Goal: Task Accomplishment & Management: Use online tool/utility

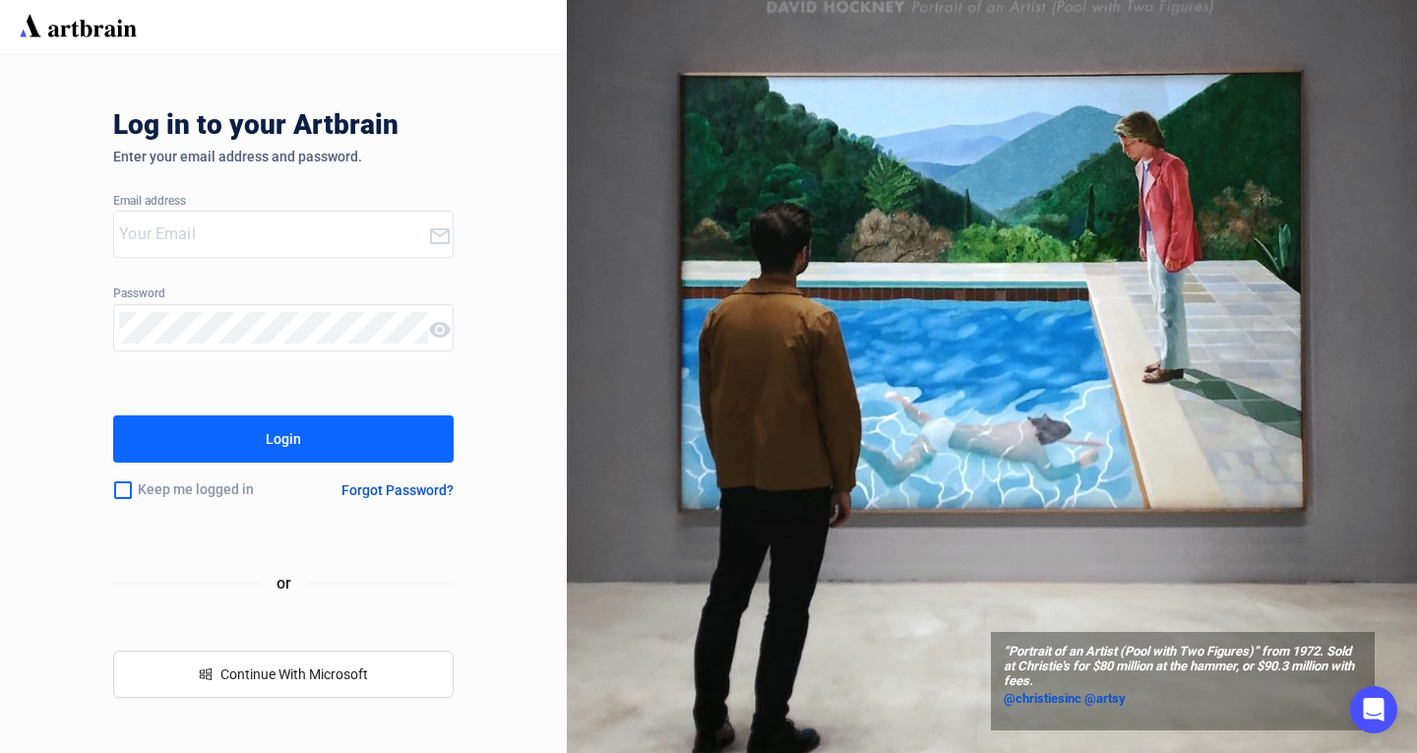
type input "[EMAIL_ADDRESS][DOMAIN_NAME]"
click at [115, 491] on input "checkbox" at bounding box center [123, 489] width 20 height 41
checkbox input "true"
click at [279, 442] on div "Login" at bounding box center [283, 438] width 35 height 31
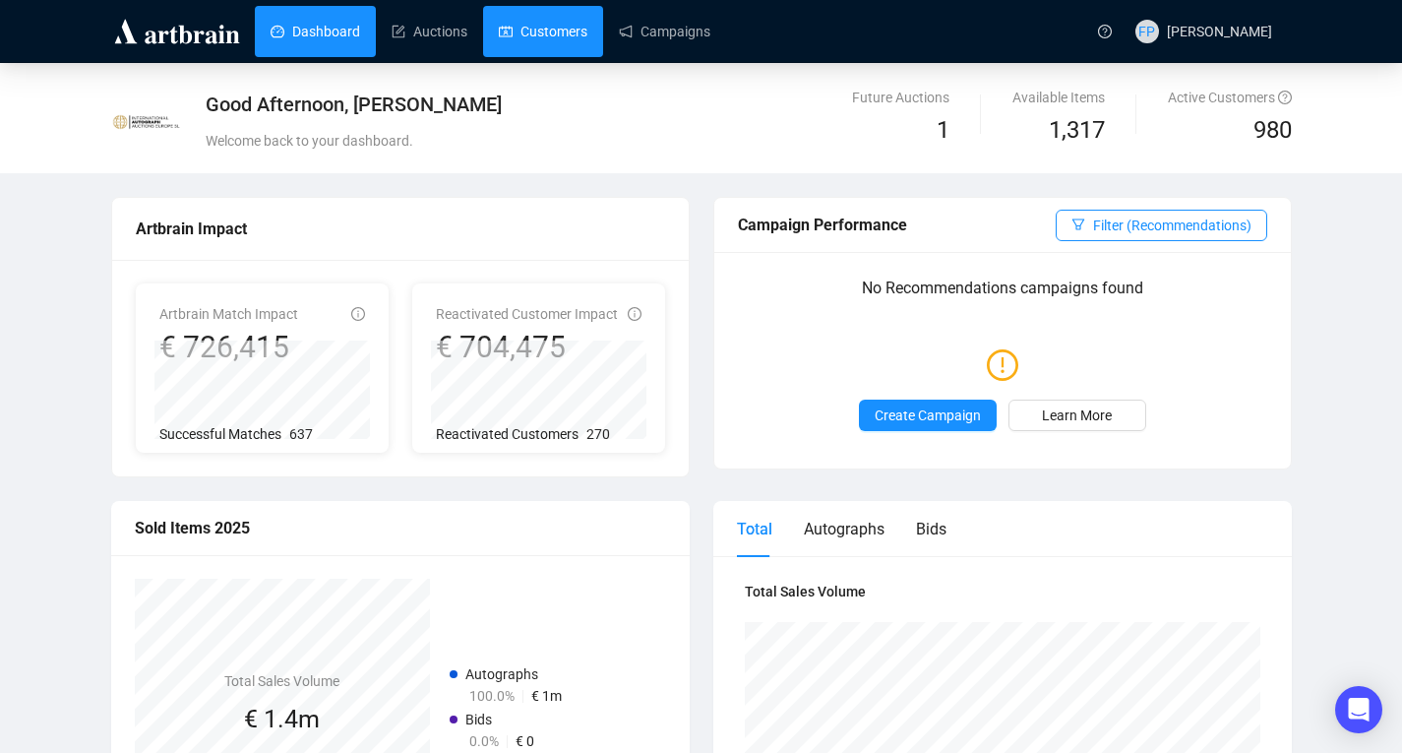
click at [528, 35] on link "Customers" at bounding box center [543, 31] width 89 height 51
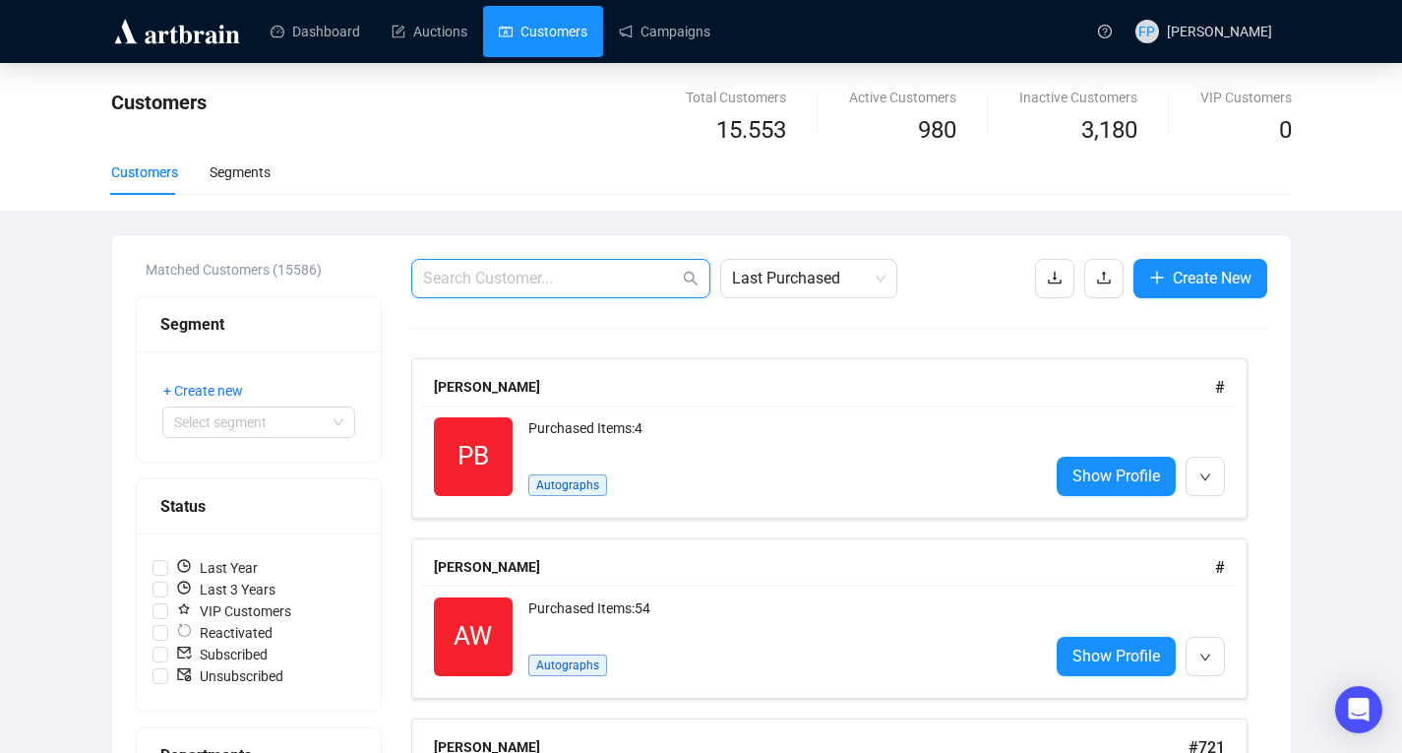
click at [600, 281] on input "text" at bounding box center [551, 279] width 256 height 24
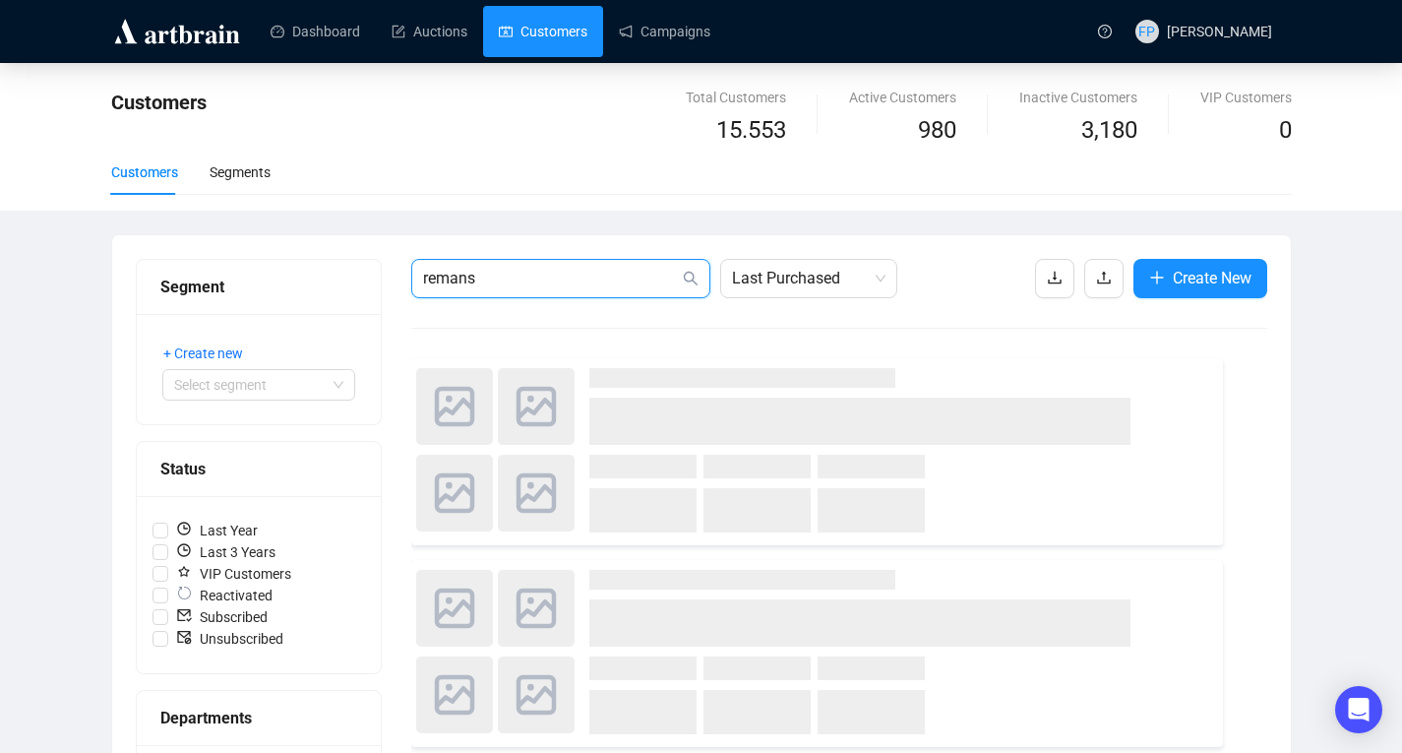
type input "remans"
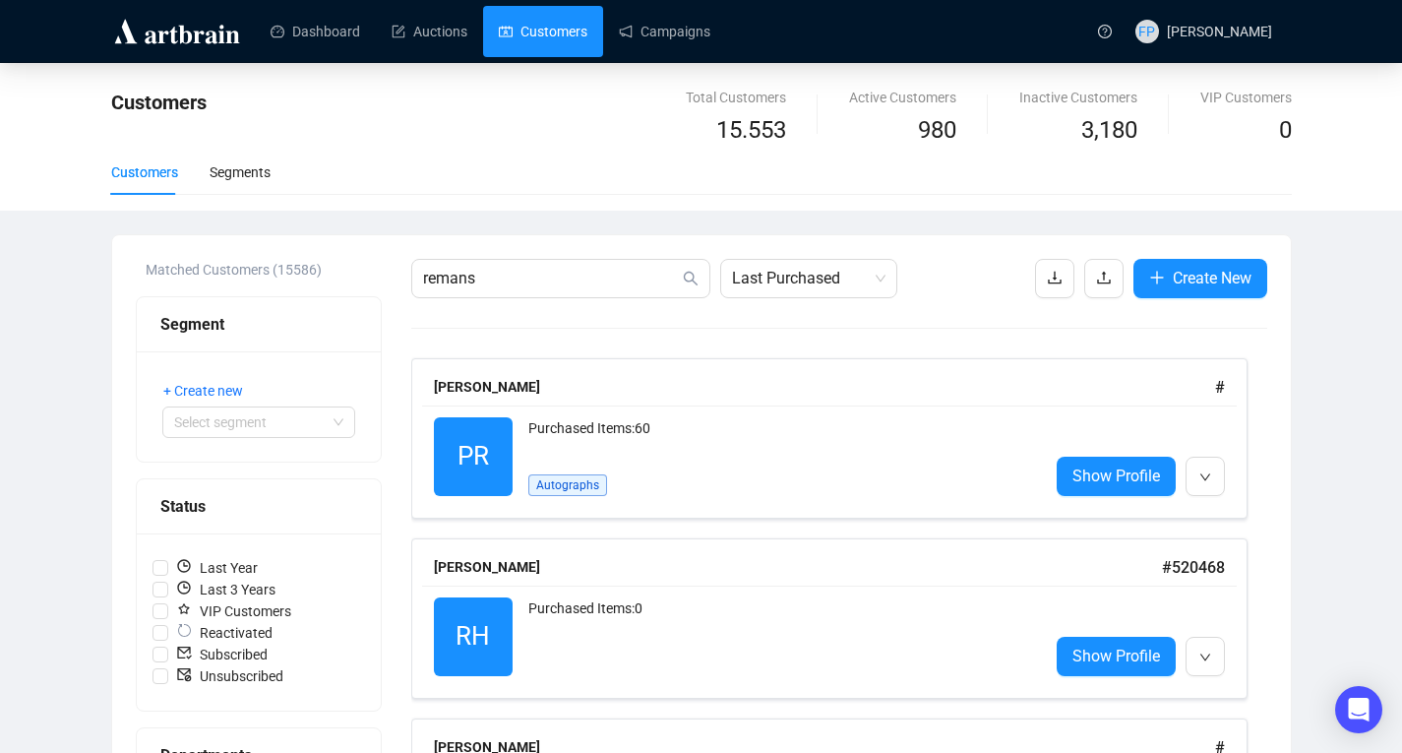
click at [1114, 519] on div "[PERSON_NAME] # PR Reactivated Purchased Items: 60 Autographs Show Profile [PER…" at bounding box center [839, 708] width 856 height 701
click at [1122, 477] on span "Show Profile" at bounding box center [1117, 476] width 88 height 25
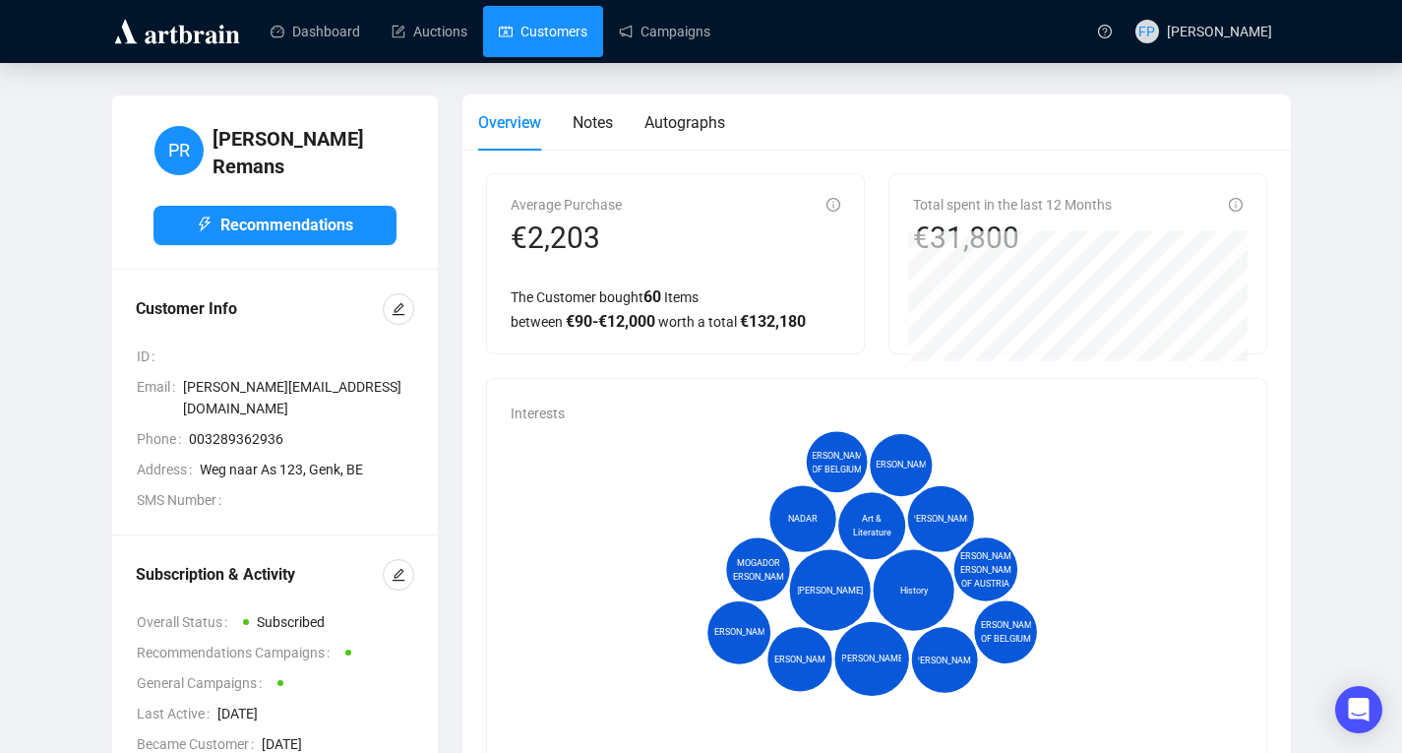
click at [530, 31] on link "Customers" at bounding box center [543, 31] width 89 height 51
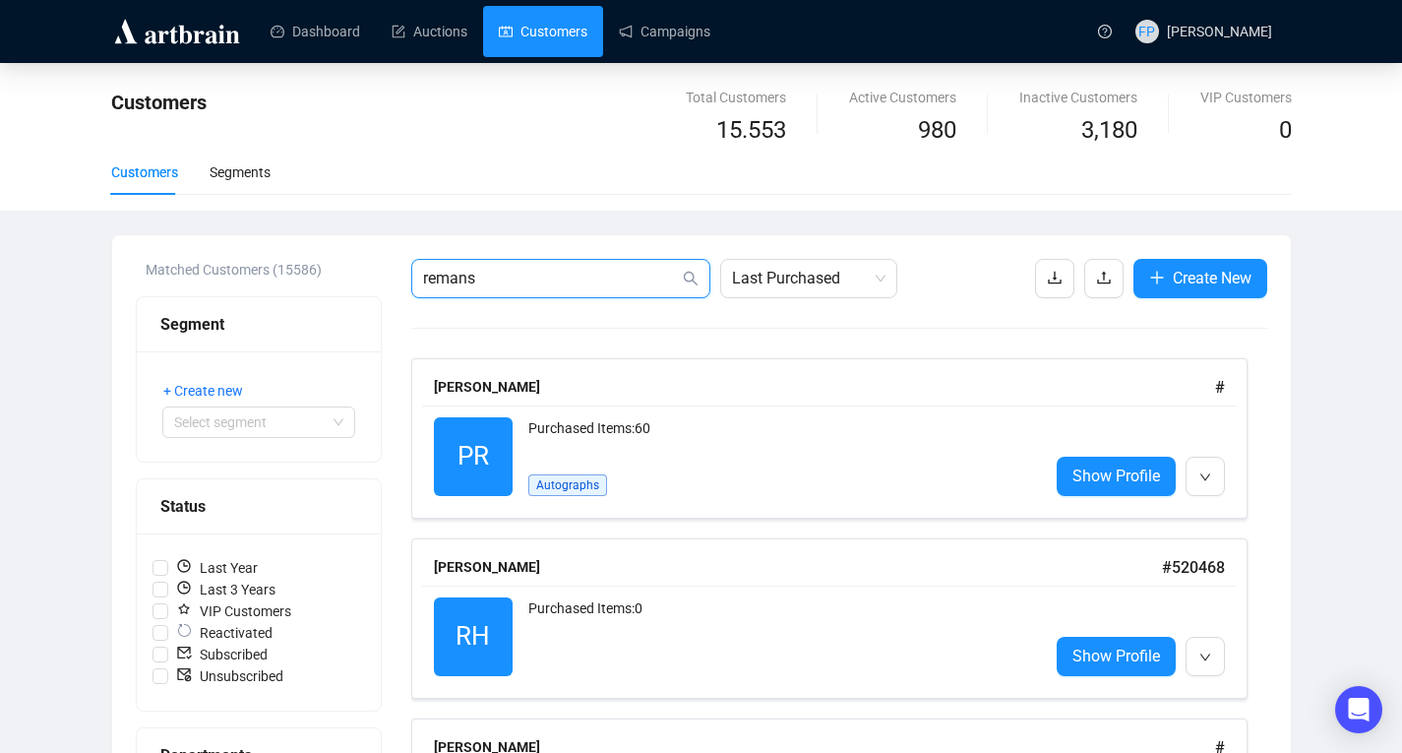
click at [514, 283] on input "remans" at bounding box center [551, 279] width 256 height 24
type input "r"
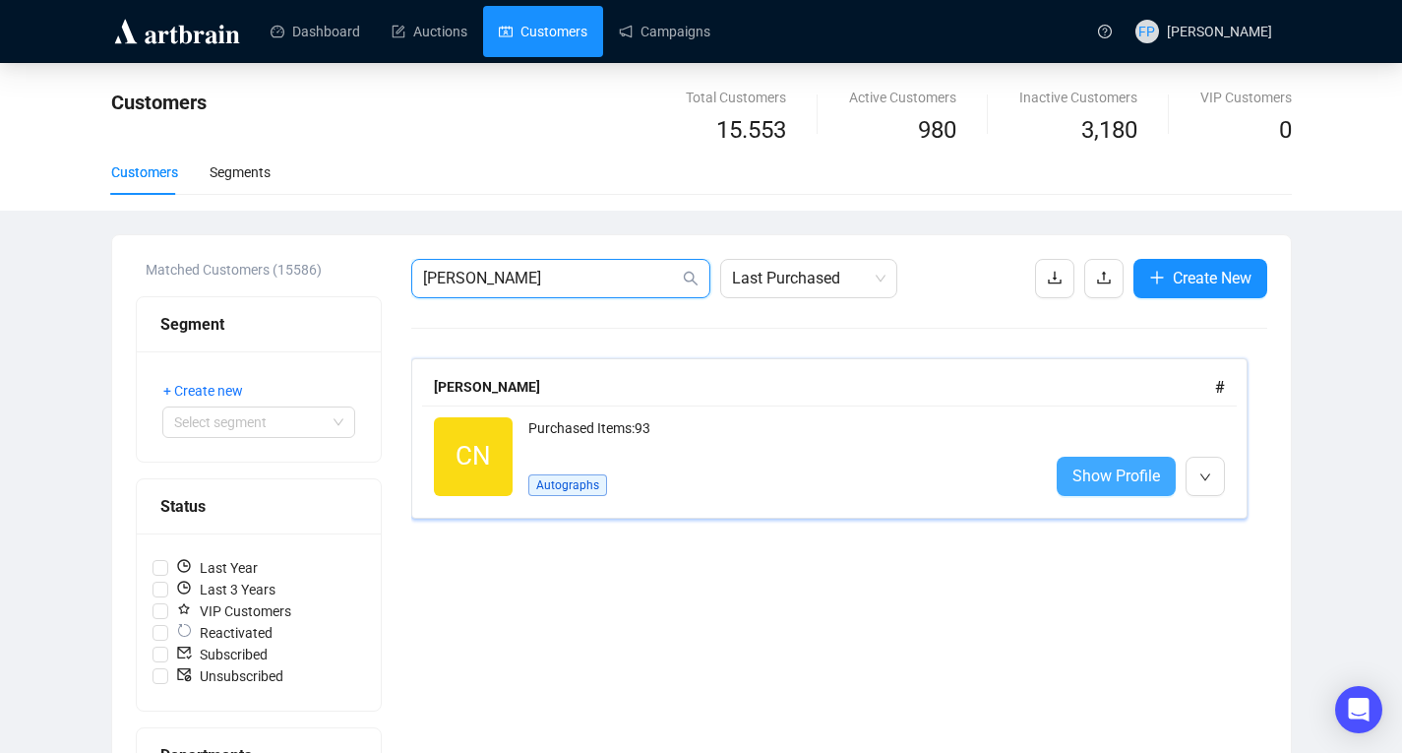
type input "[PERSON_NAME]"
click at [1111, 471] on span "Show Profile" at bounding box center [1117, 476] width 88 height 25
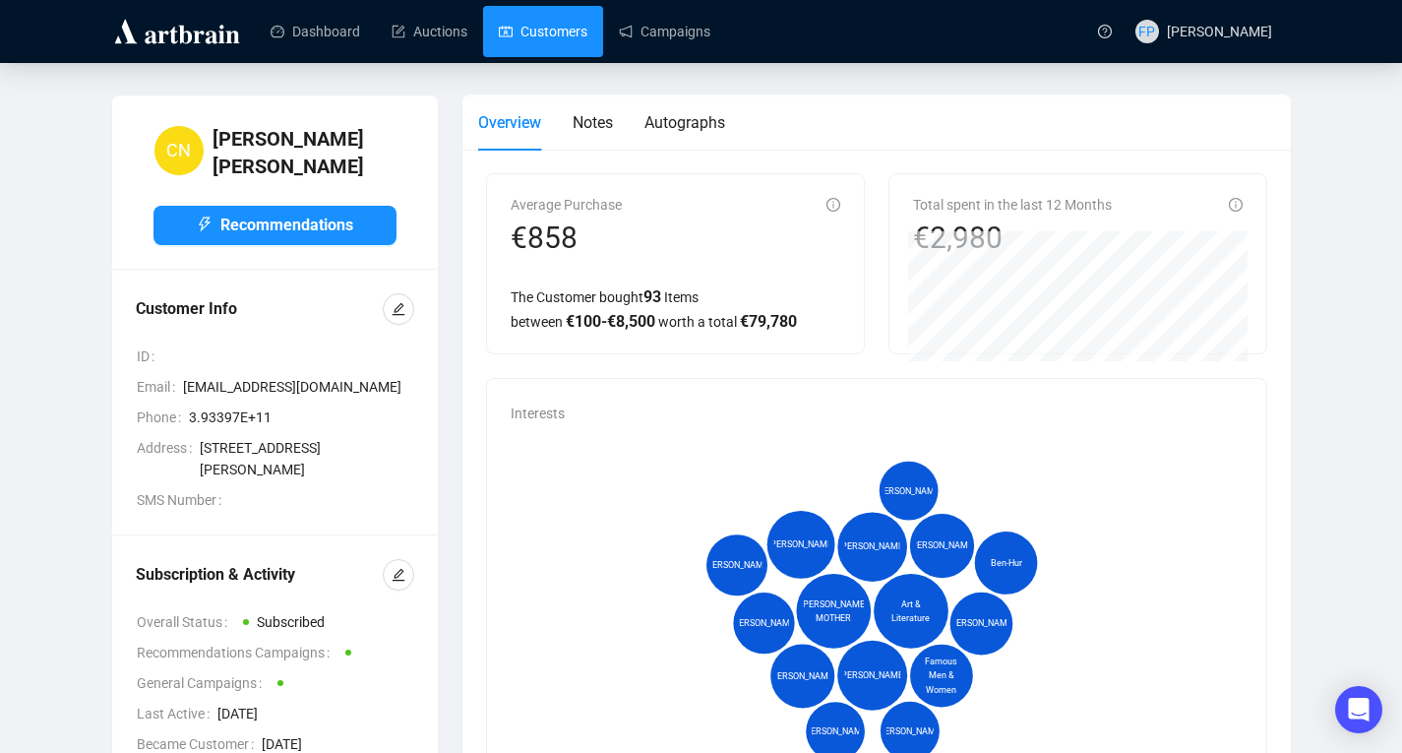
click at [567, 35] on link "Customers" at bounding box center [543, 31] width 89 height 51
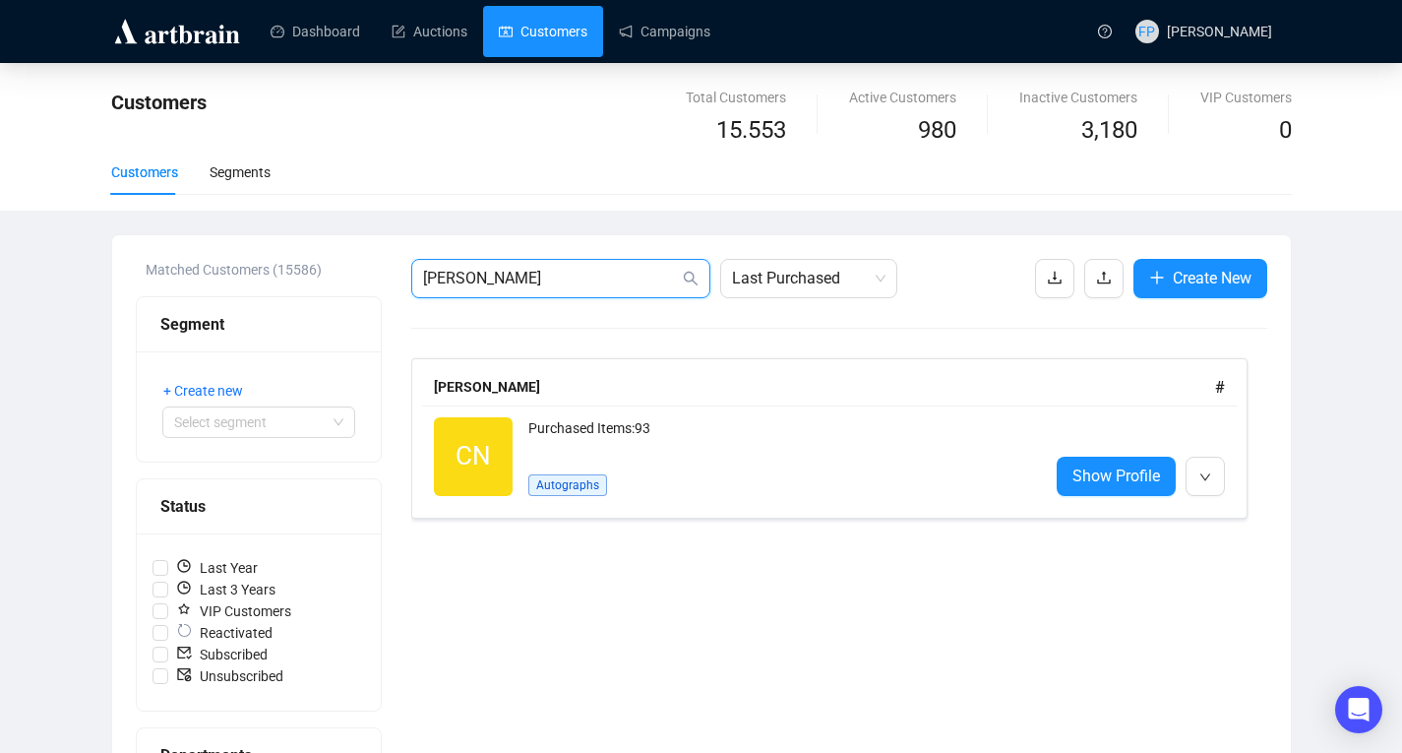
click at [492, 278] on input "[PERSON_NAME]" at bounding box center [551, 279] width 256 height 24
type input "n"
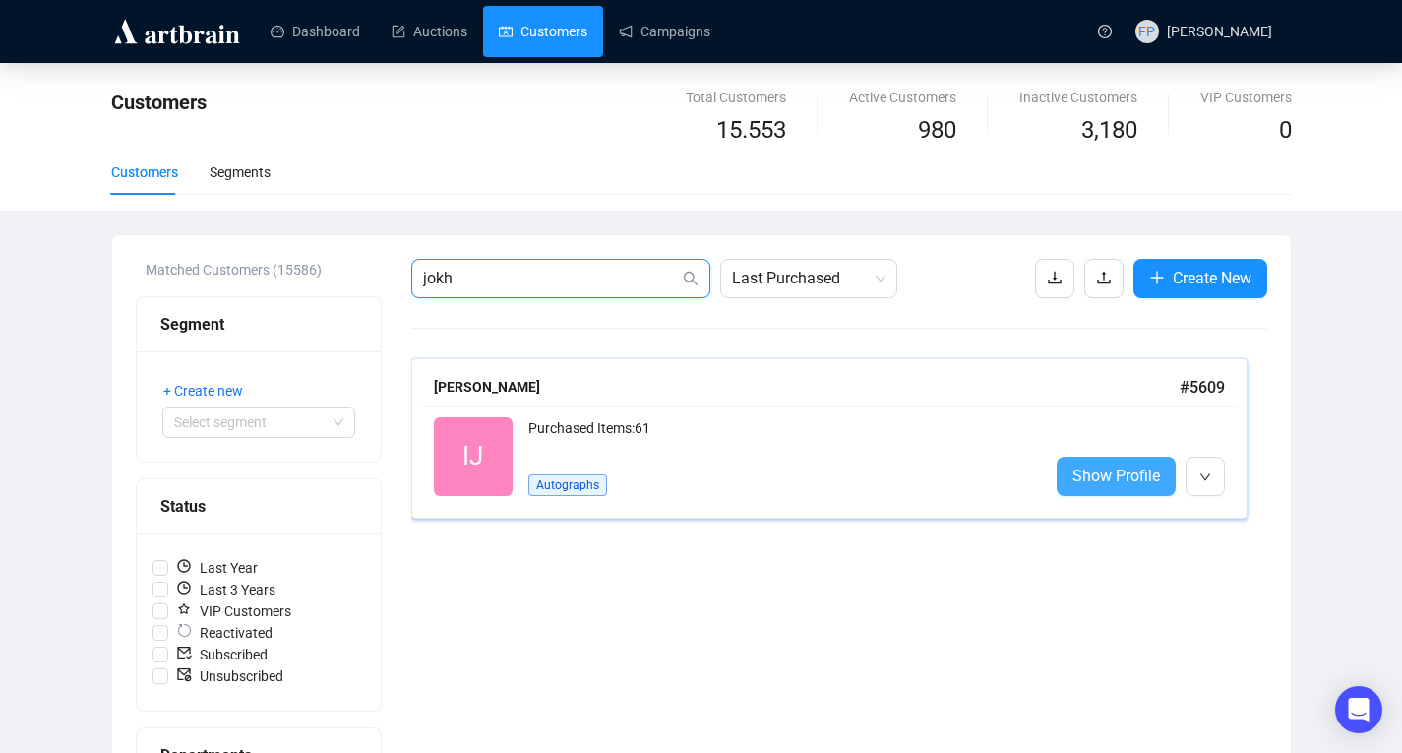
type input "jokh"
click at [1127, 470] on span "Show Profile" at bounding box center [1117, 476] width 88 height 25
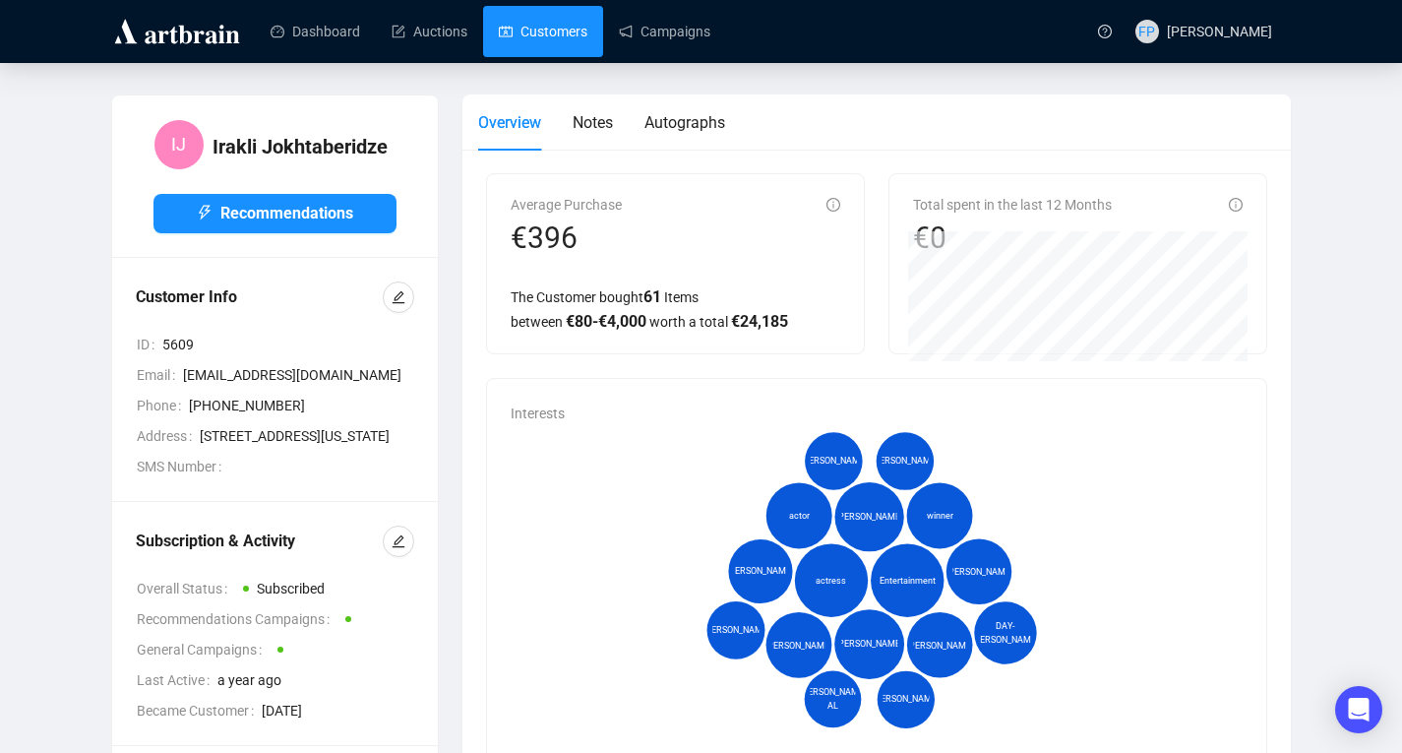
click at [552, 27] on link "Customers" at bounding box center [543, 31] width 89 height 51
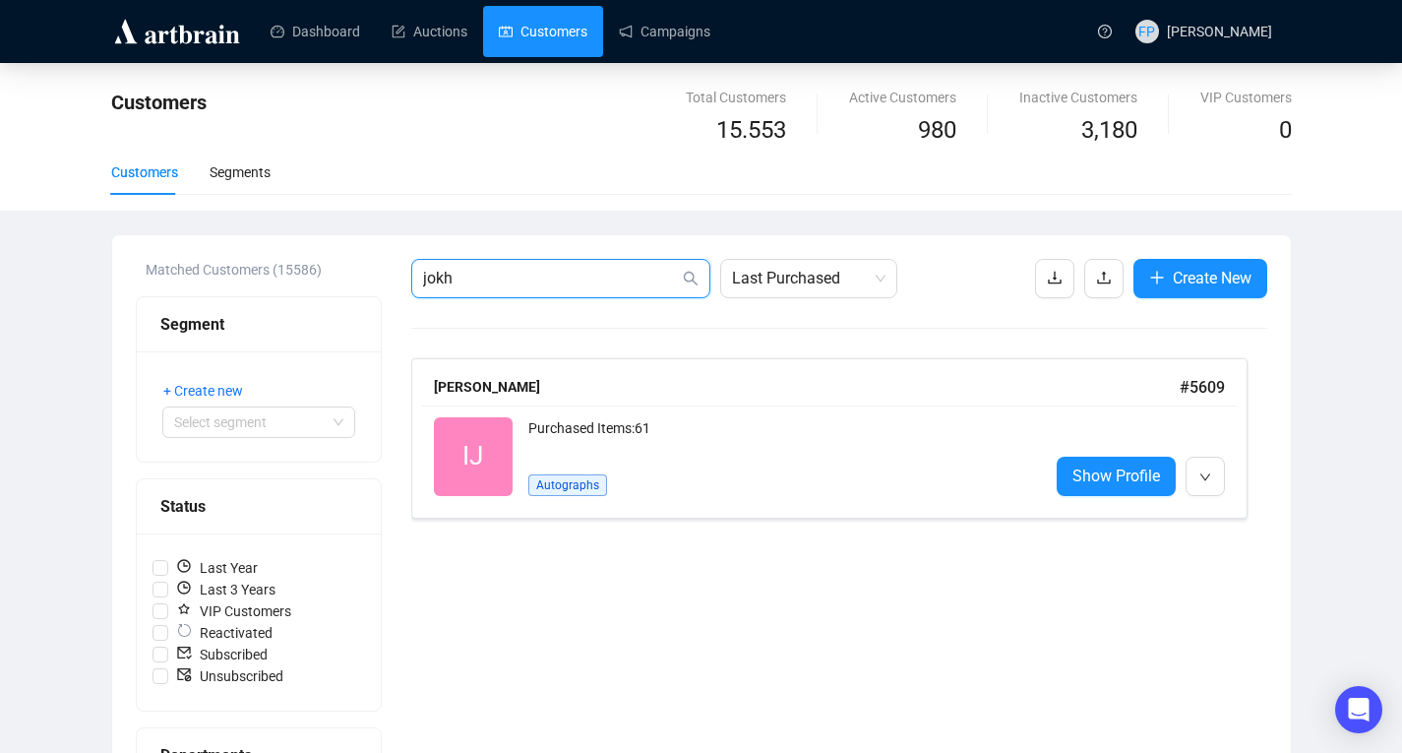
click at [529, 279] on input "jokh" at bounding box center [551, 279] width 256 height 24
type input "j"
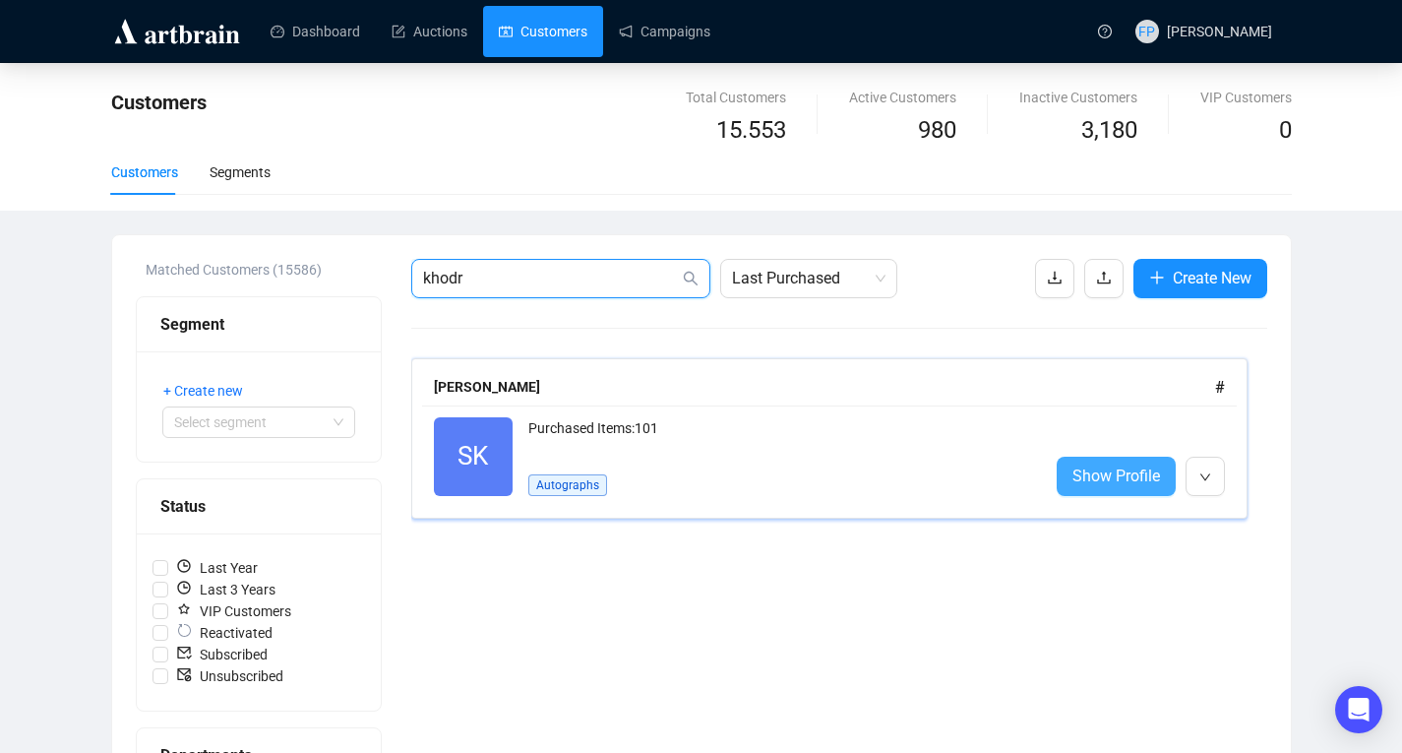
type input "khodr"
click at [1108, 474] on span "Show Profile" at bounding box center [1117, 476] width 88 height 25
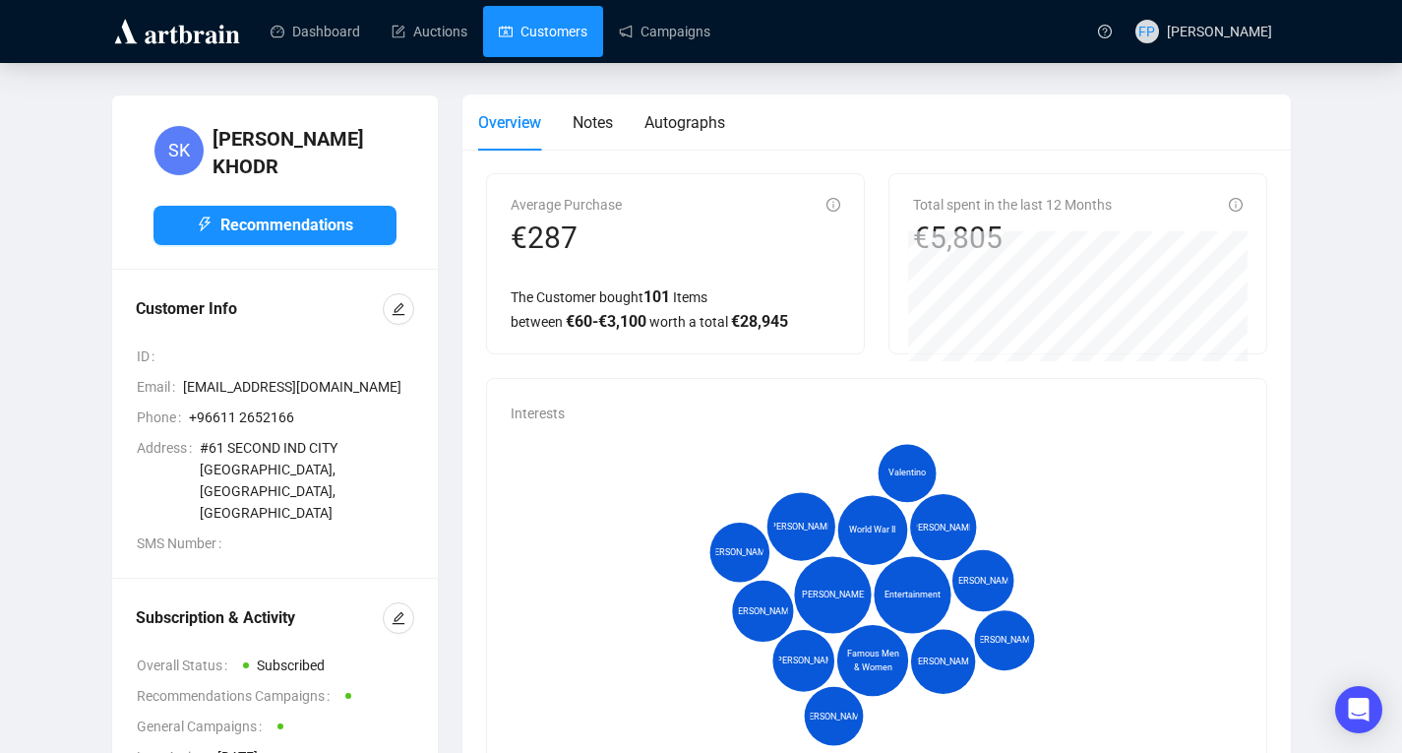
click at [562, 28] on link "Customers" at bounding box center [543, 31] width 89 height 51
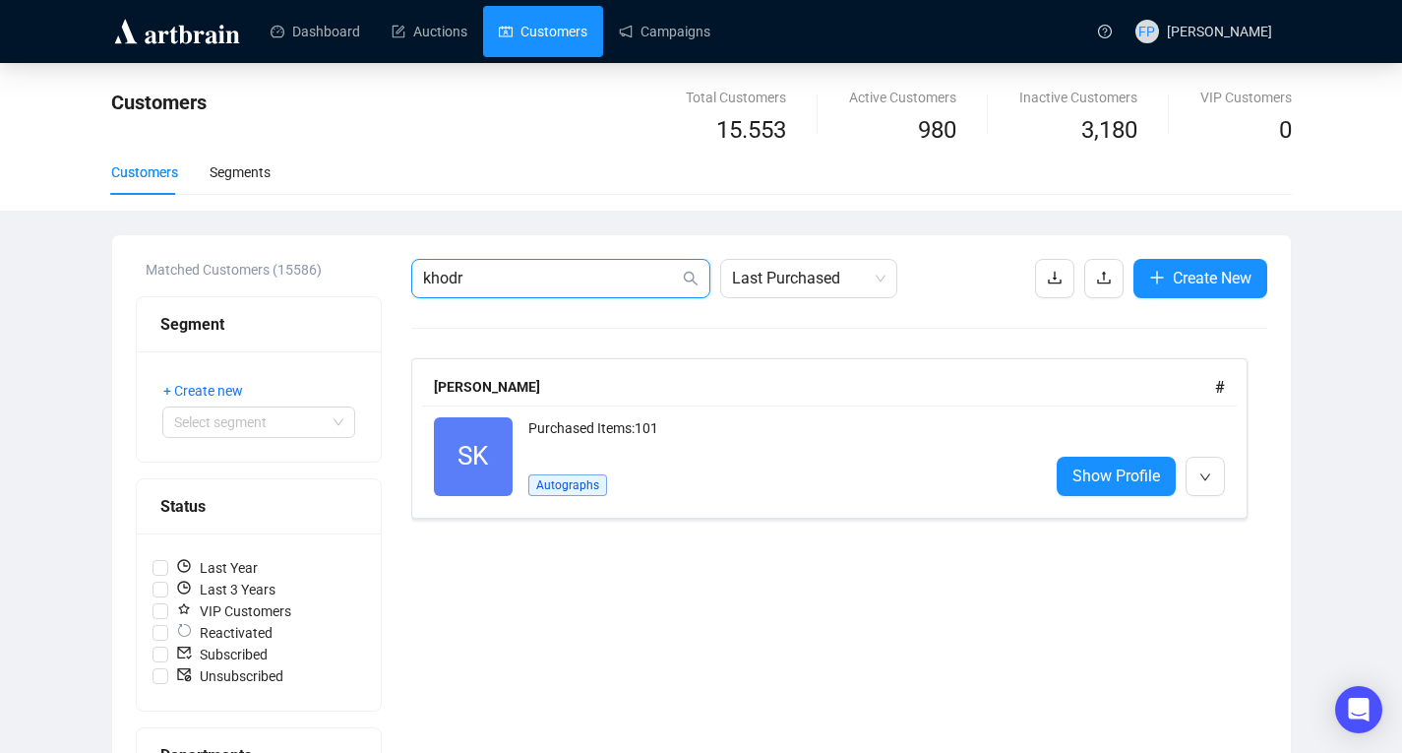
click at [533, 280] on input "khodr" at bounding box center [551, 279] width 256 height 24
type input "k"
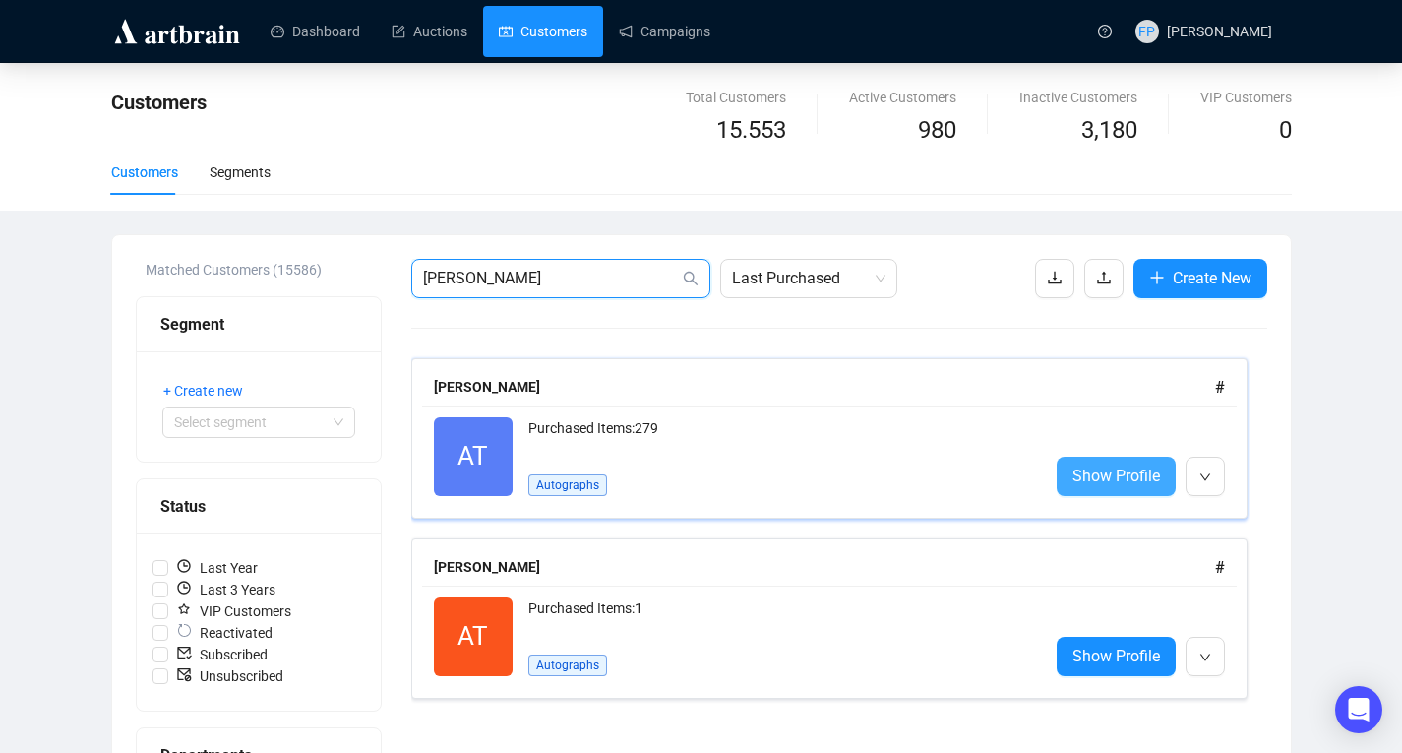
type input "[PERSON_NAME]"
click at [1132, 471] on span "Show Profile" at bounding box center [1117, 476] width 88 height 25
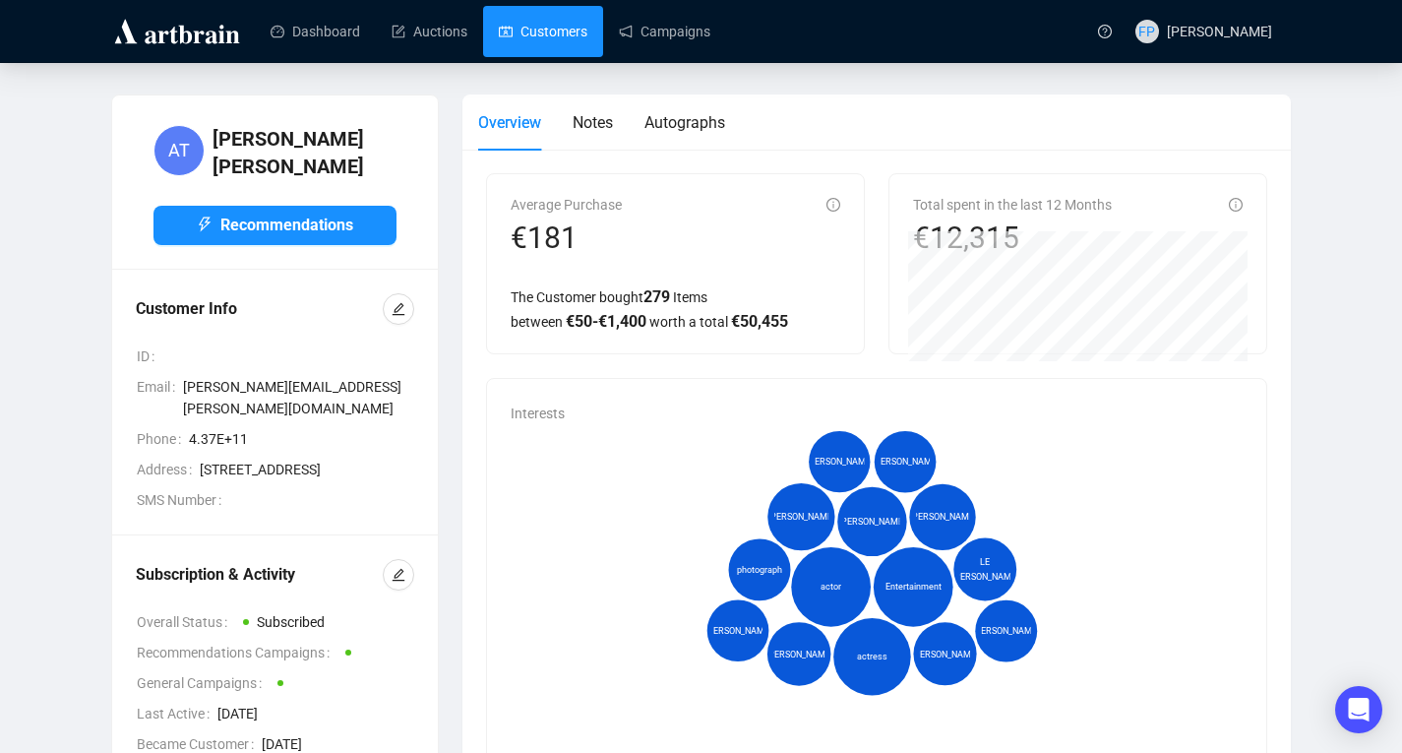
click at [560, 23] on link "Customers" at bounding box center [543, 31] width 89 height 51
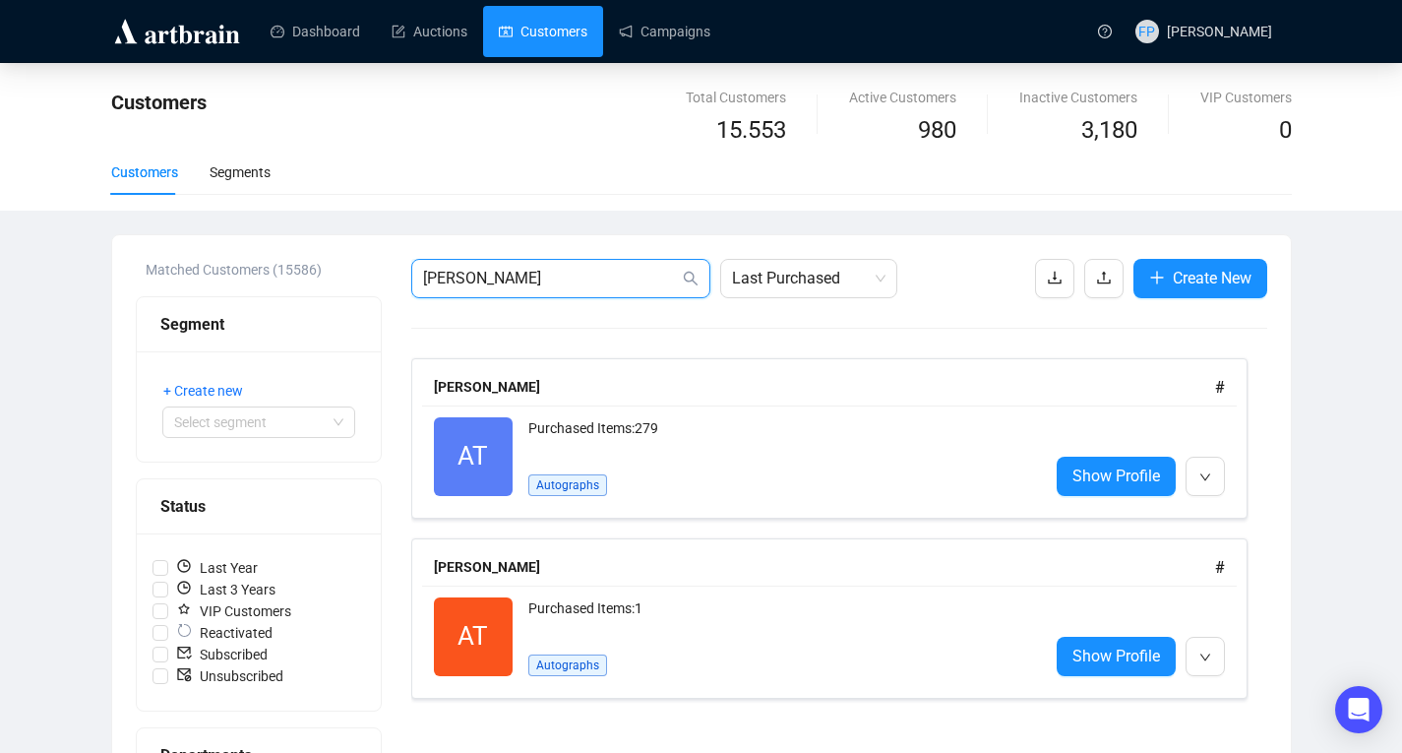
click at [478, 276] on input "[PERSON_NAME]" at bounding box center [551, 279] width 256 height 24
type input "t"
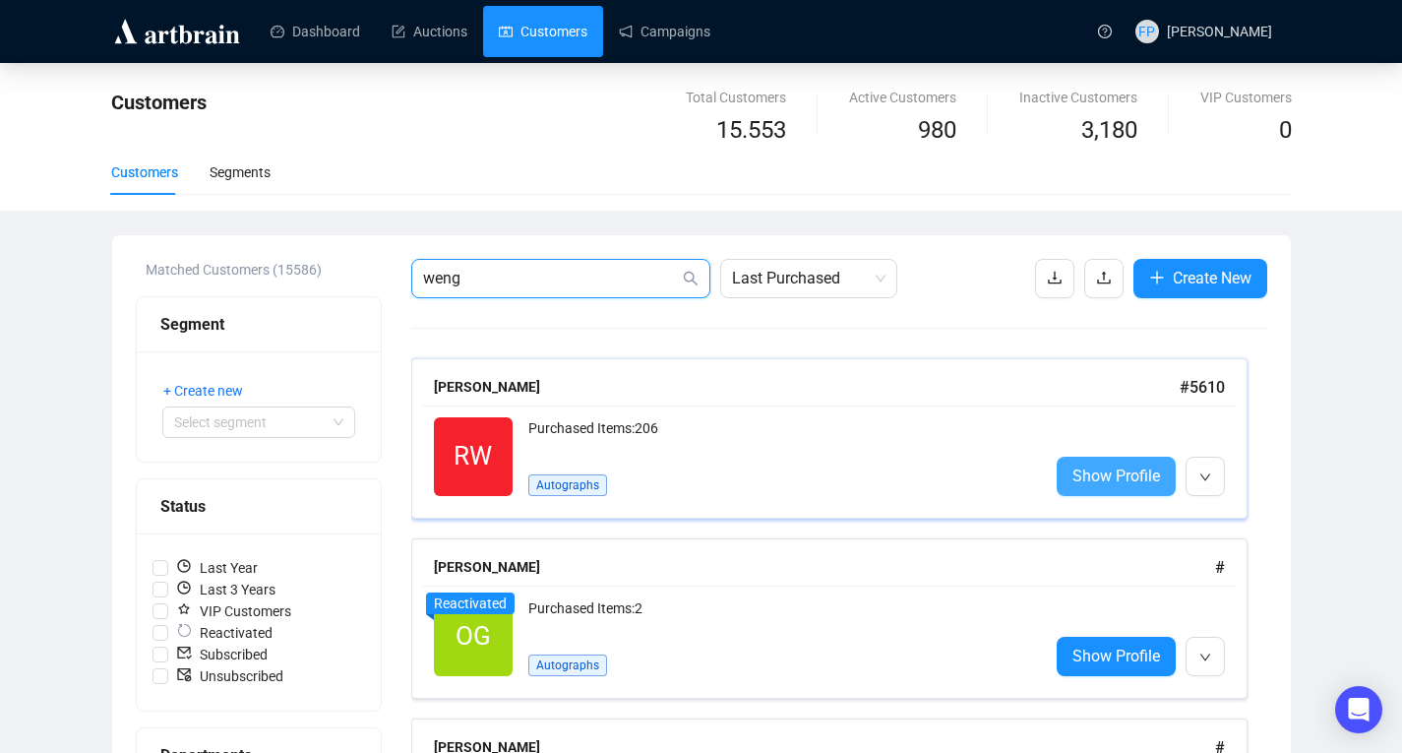
type input "weng"
click at [1120, 475] on span "Show Profile" at bounding box center [1117, 476] width 88 height 25
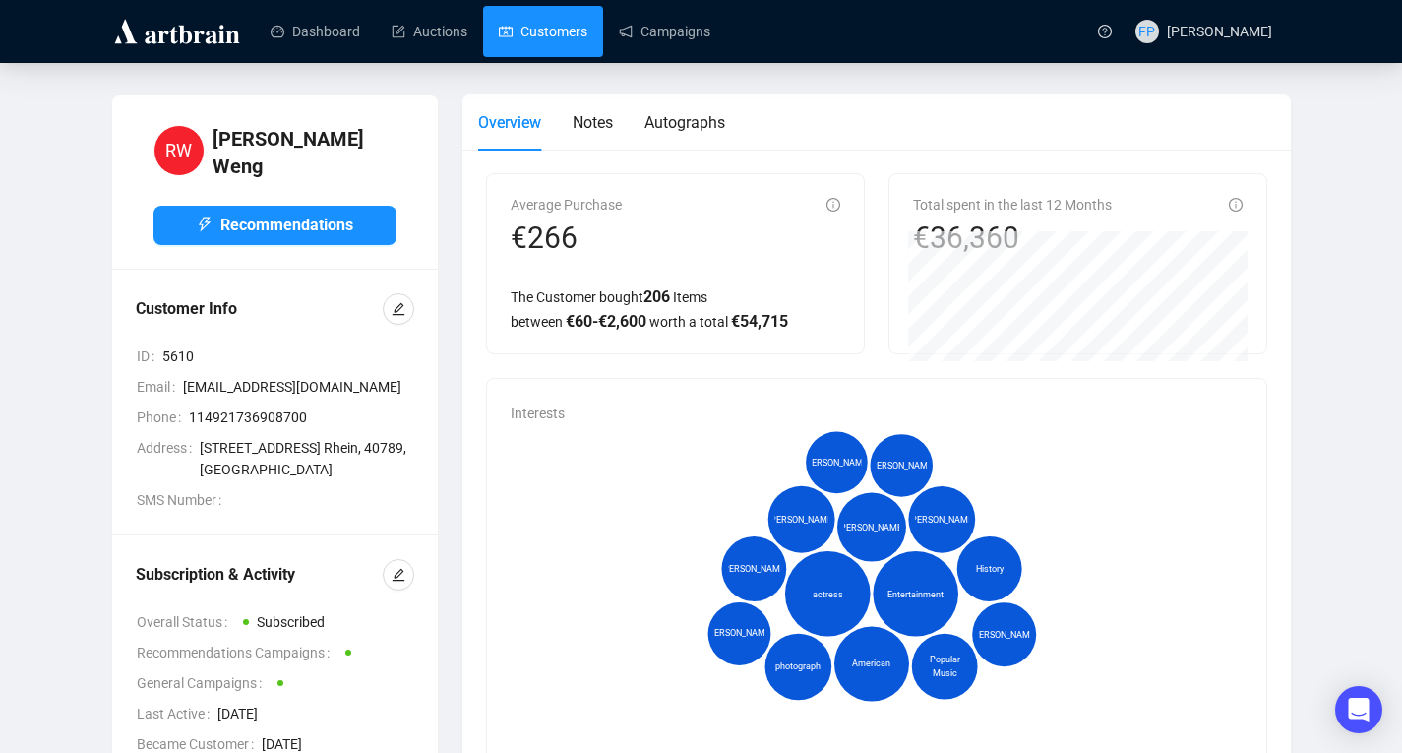
click at [552, 36] on link "Customers" at bounding box center [543, 31] width 89 height 51
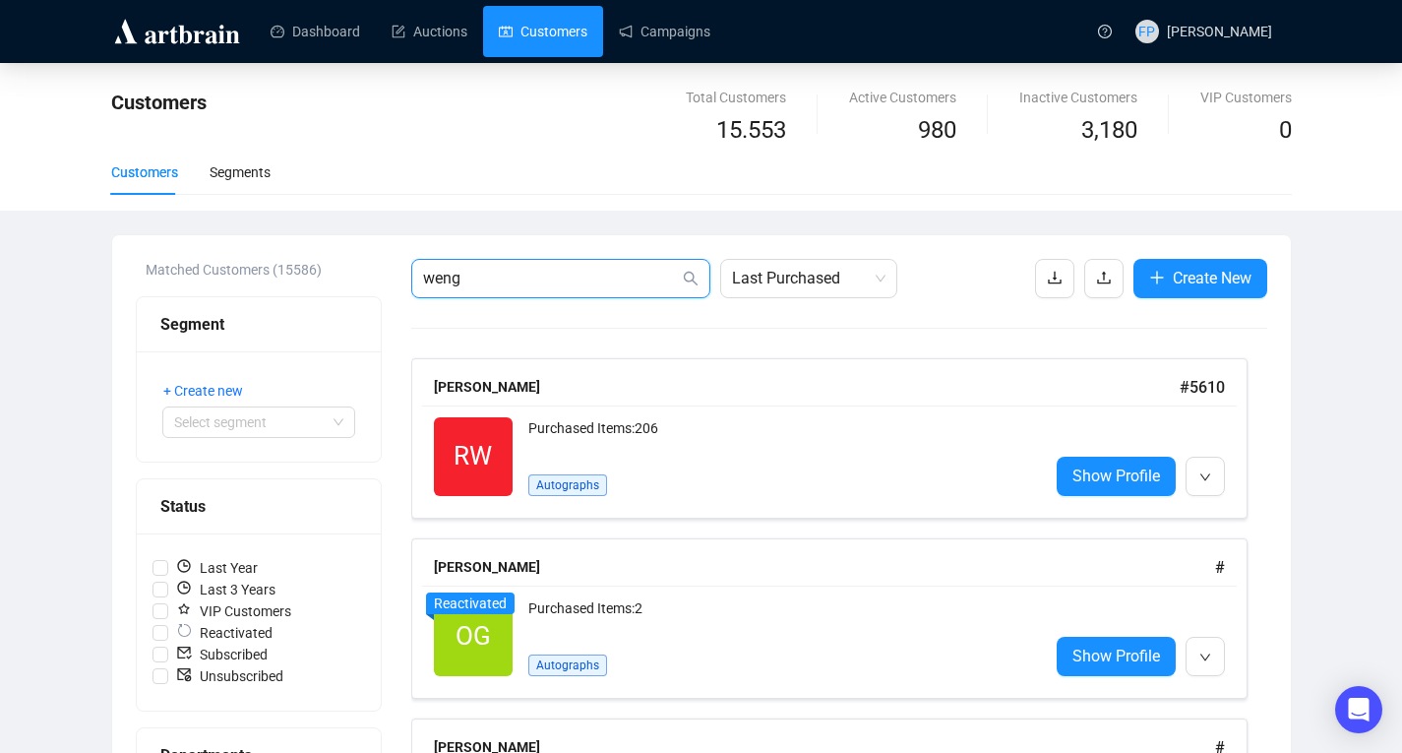
click at [460, 275] on input "weng" at bounding box center [551, 279] width 256 height 24
type input "w"
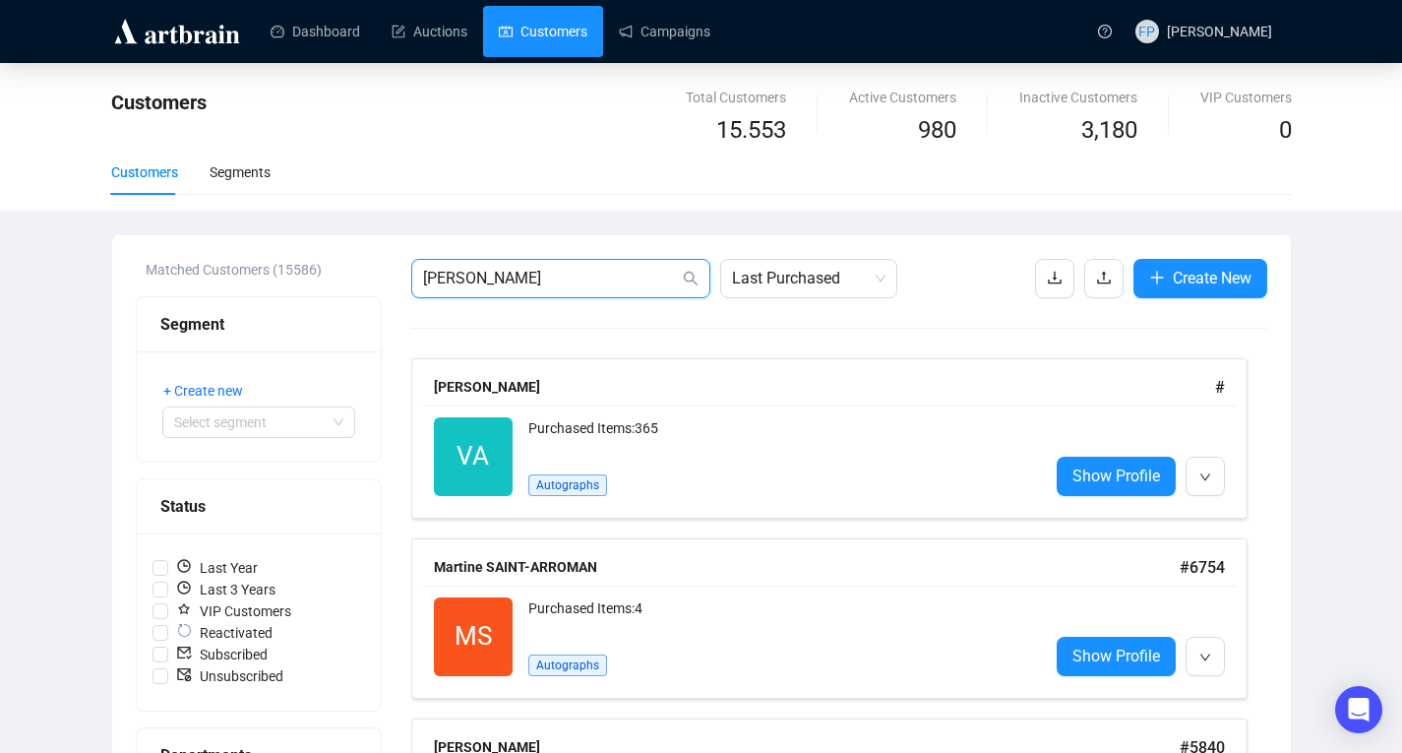
type input "[PERSON_NAME]"
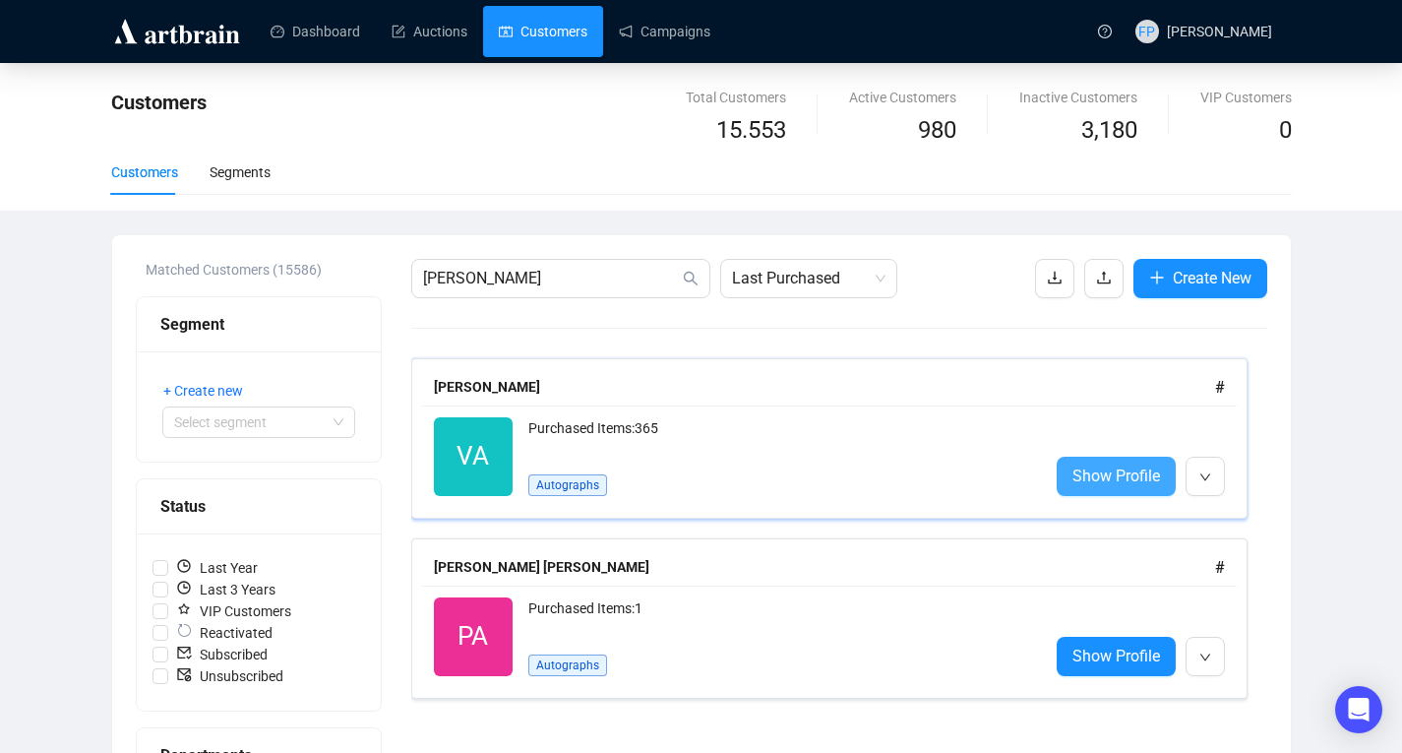
click at [1138, 466] on span "Show Profile" at bounding box center [1117, 476] width 88 height 25
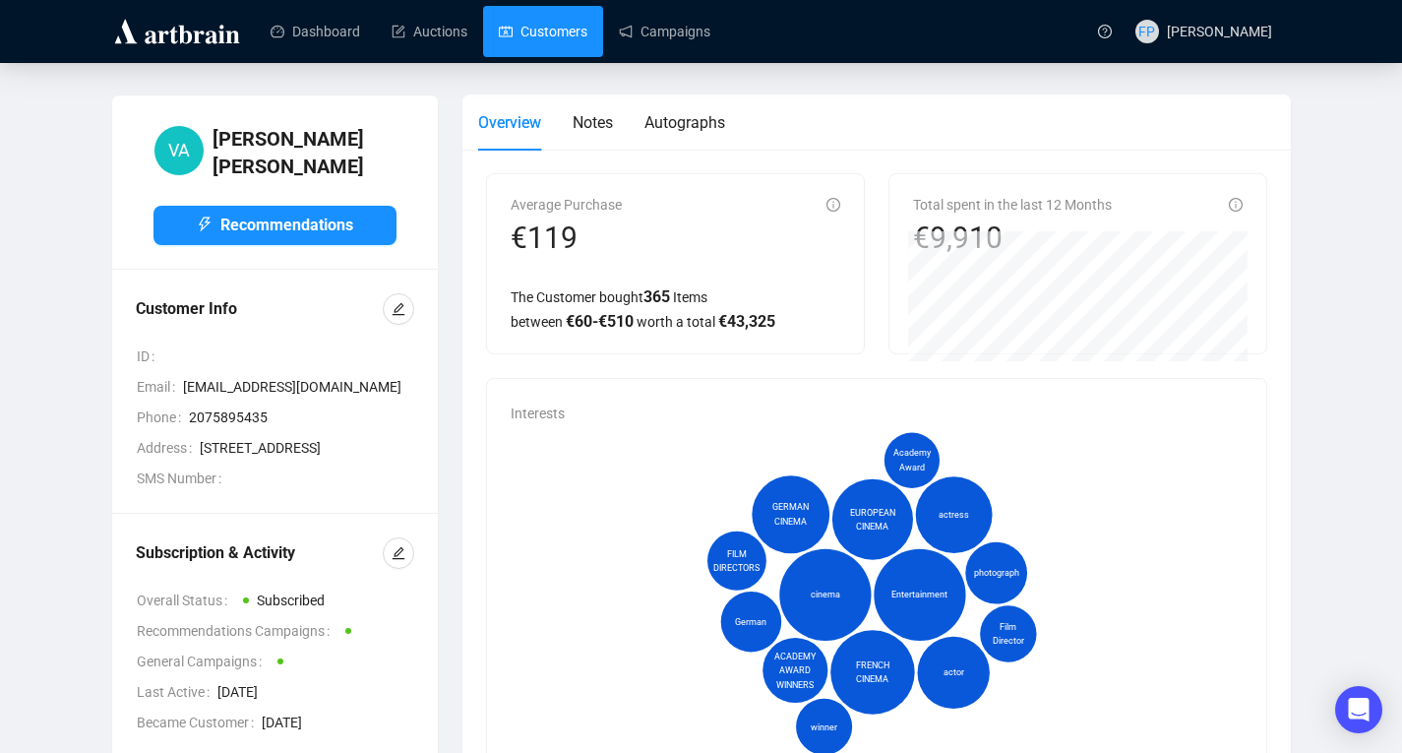
click at [537, 37] on link "Customers" at bounding box center [543, 31] width 89 height 51
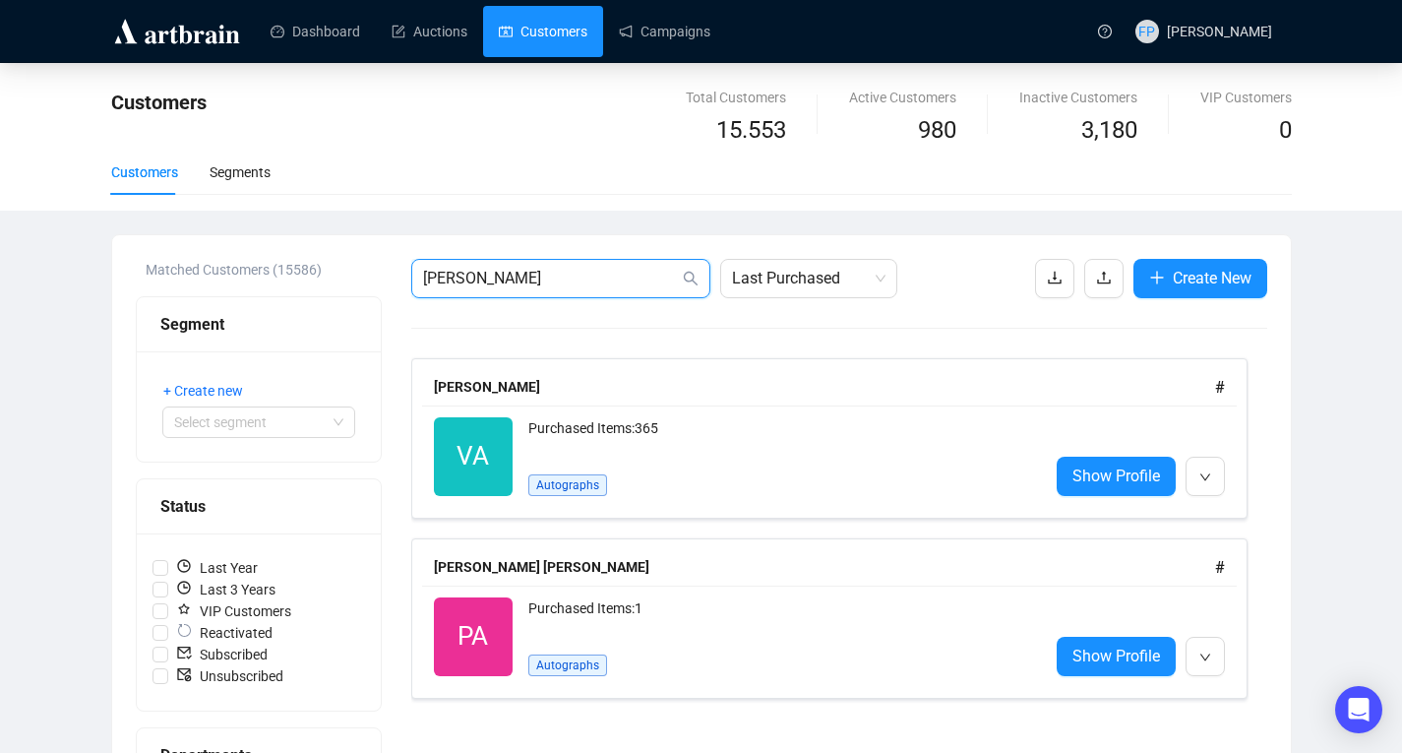
click at [469, 278] on input "[PERSON_NAME]" at bounding box center [551, 279] width 256 height 24
type input "a"
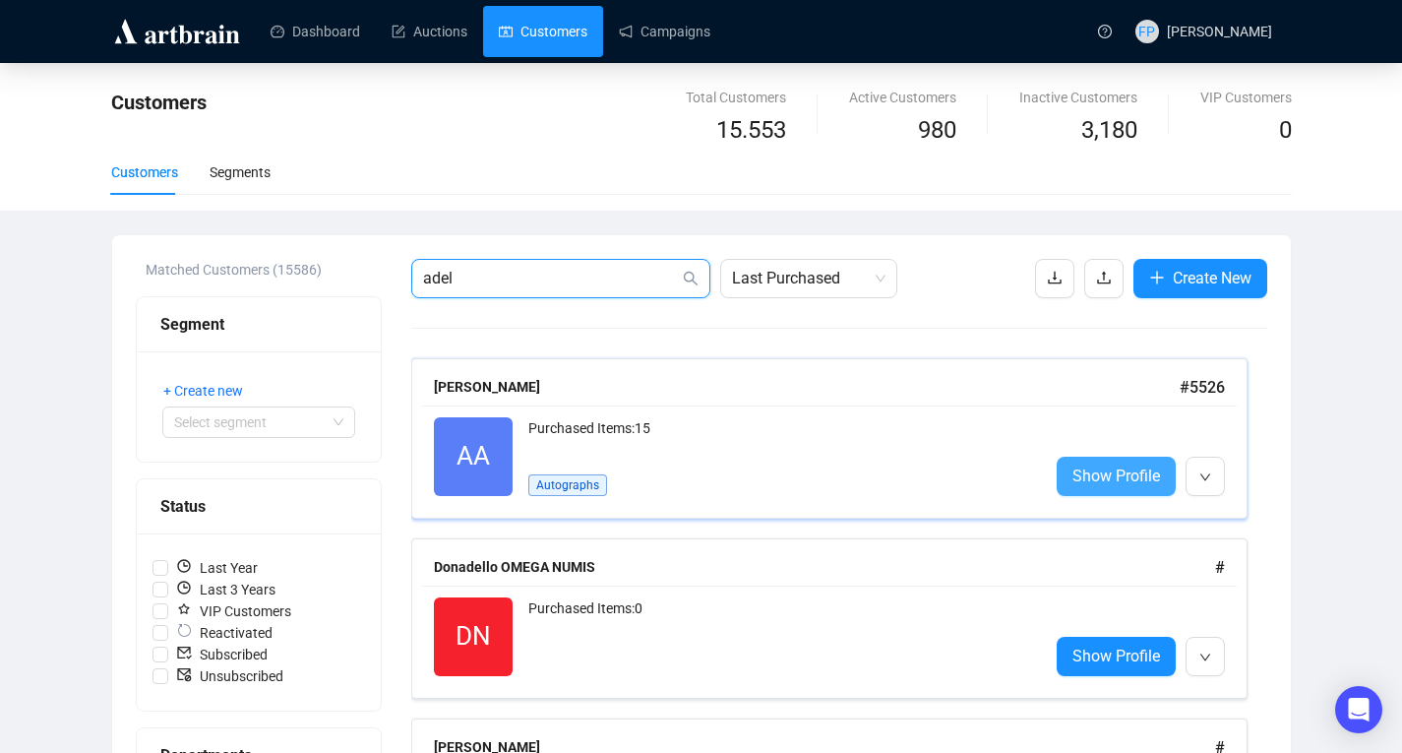
type input "adel"
click at [1137, 468] on span "Show Profile" at bounding box center [1117, 476] width 88 height 25
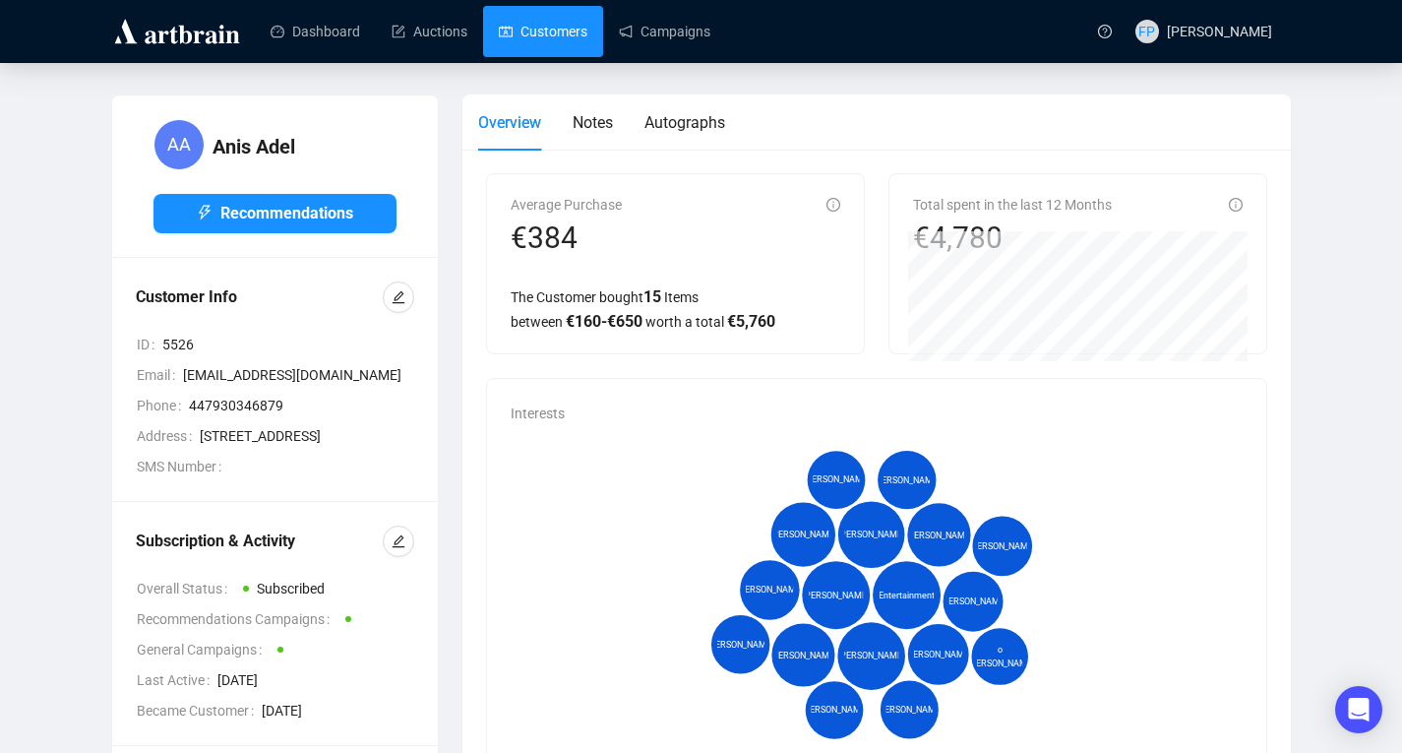
click at [538, 38] on link "Customers" at bounding box center [543, 31] width 89 height 51
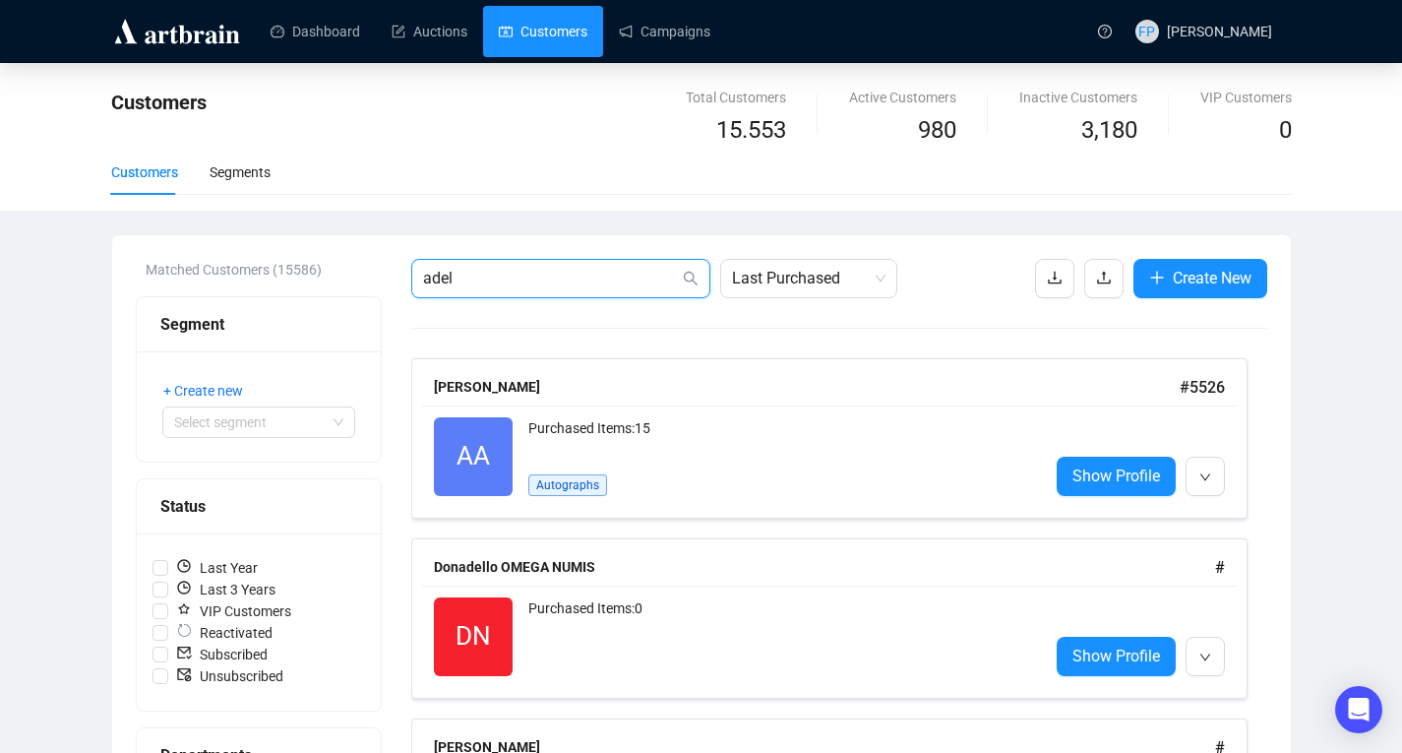
click at [487, 278] on input "adel" at bounding box center [551, 279] width 256 height 24
type input "a"
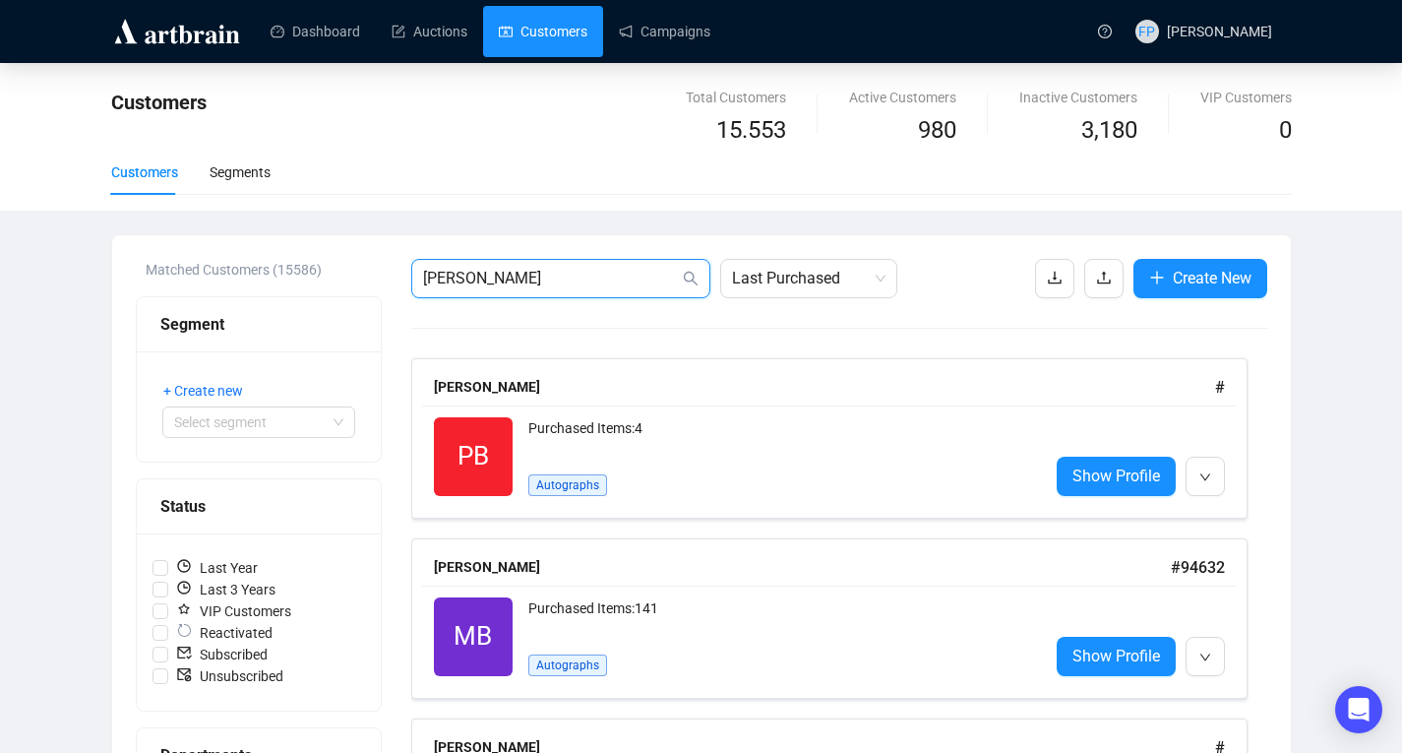
type input "[PERSON_NAME]"
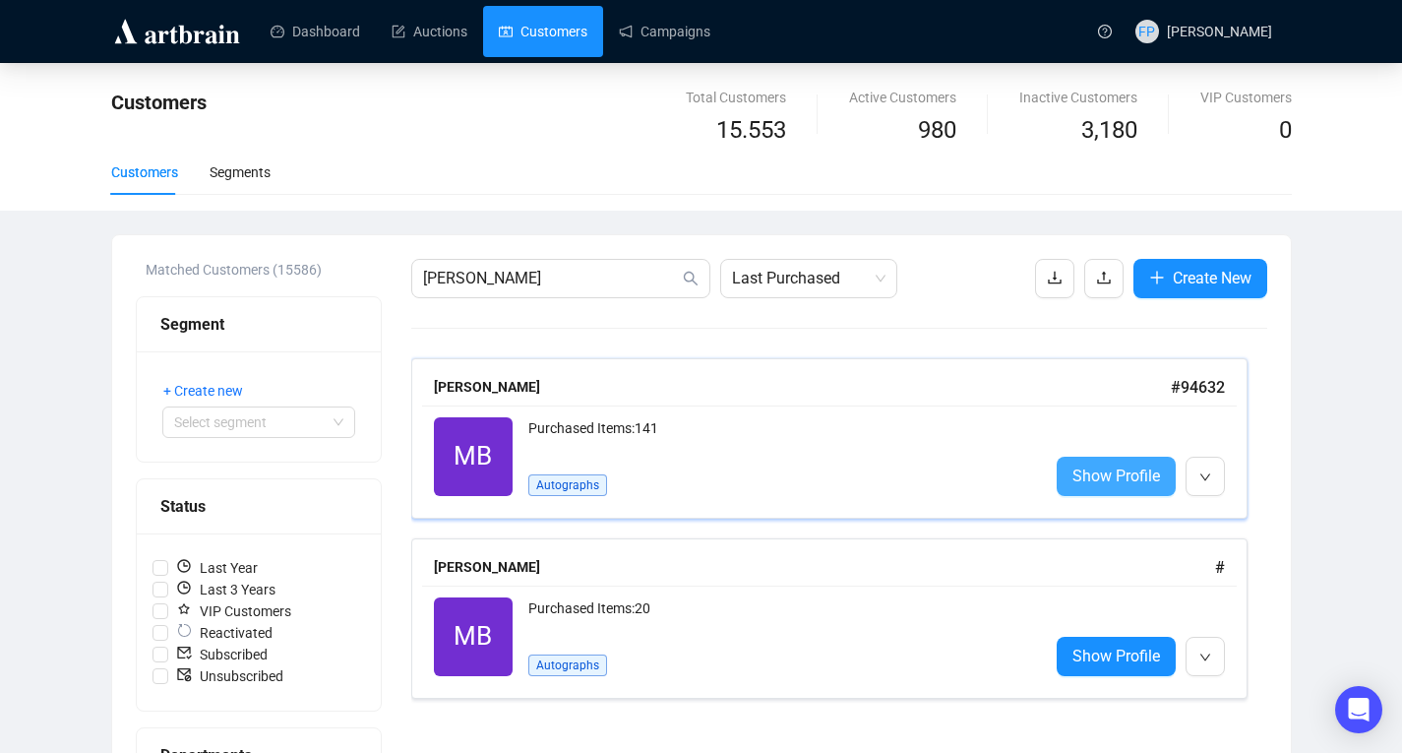
click at [1138, 468] on span "Show Profile" at bounding box center [1117, 476] width 88 height 25
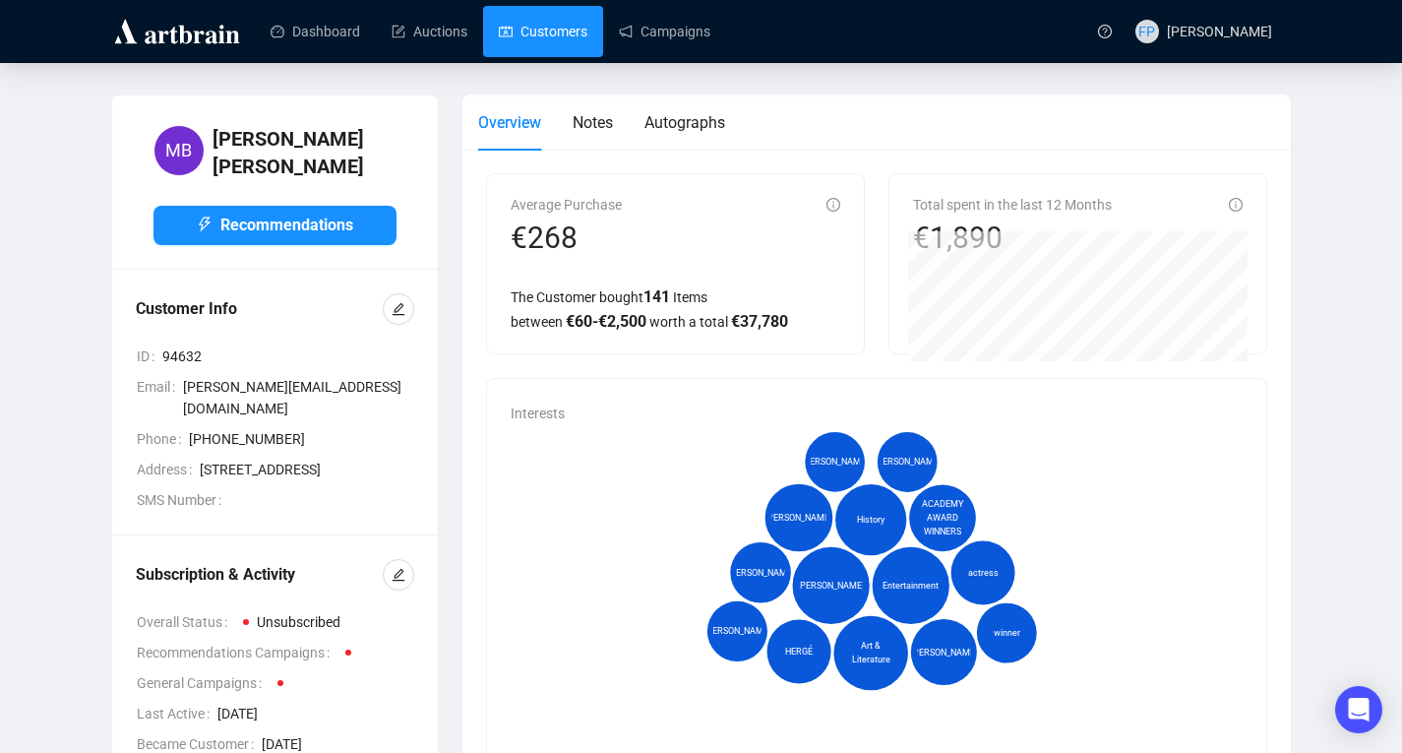
click at [539, 39] on link "Customers" at bounding box center [543, 31] width 89 height 51
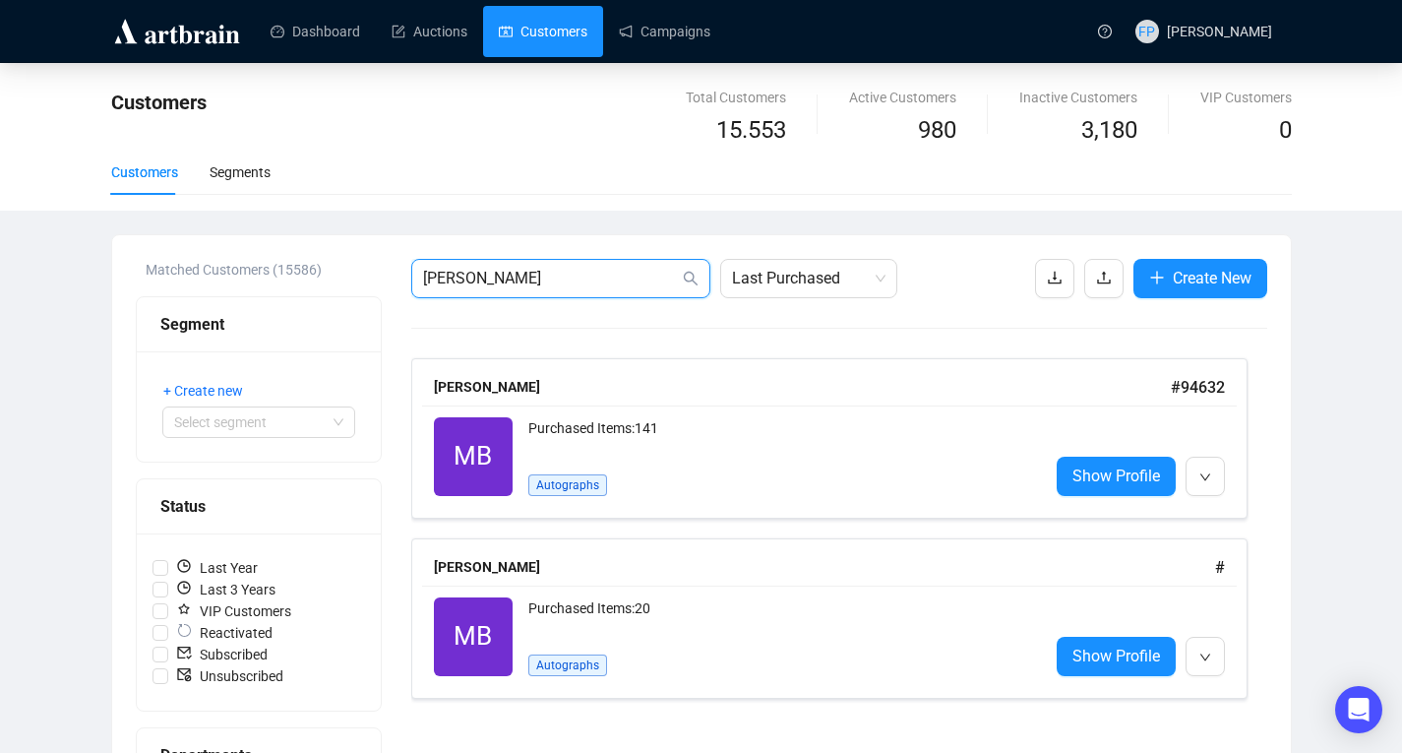
click at [510, 282] on input "[PERSON_NAME]" at bounding box center [551, 279] width 256 height 24
type input "b"
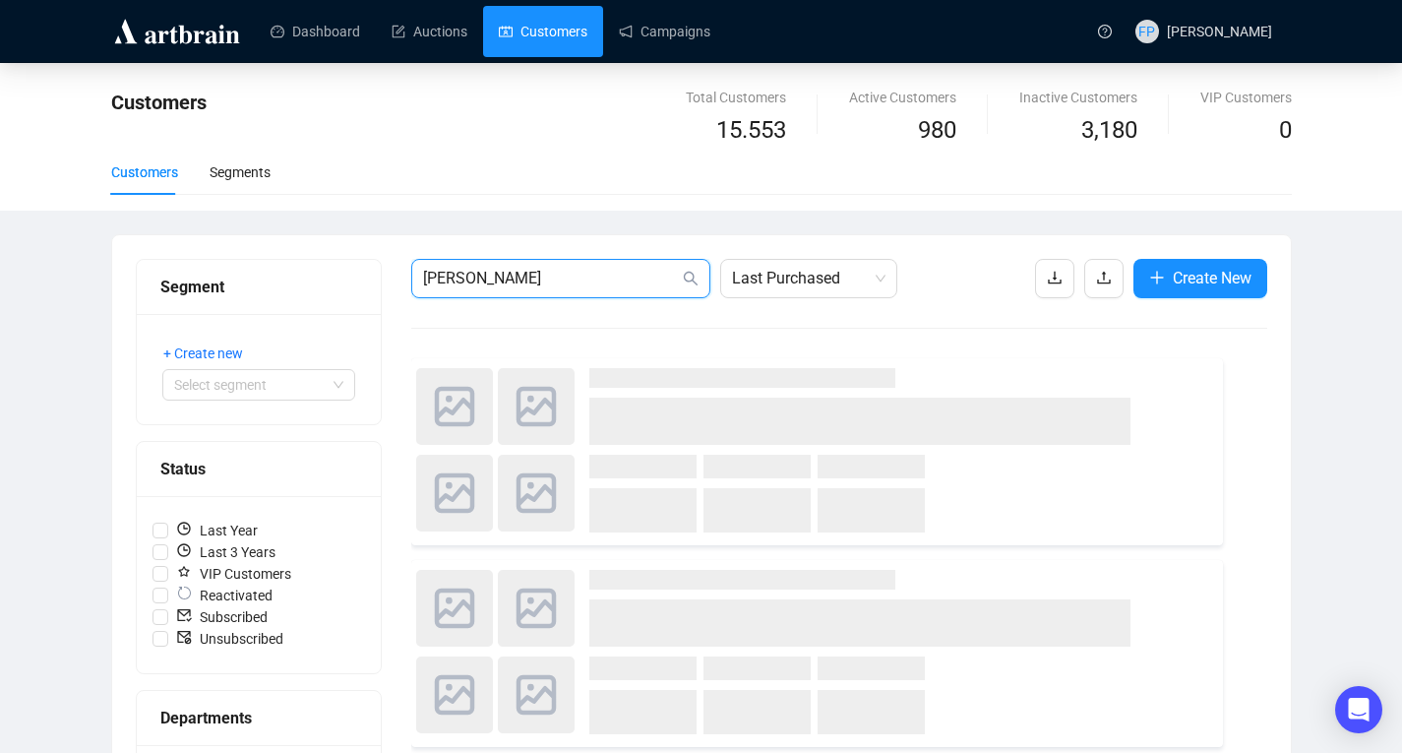
type input "[PERSON_NAME]"
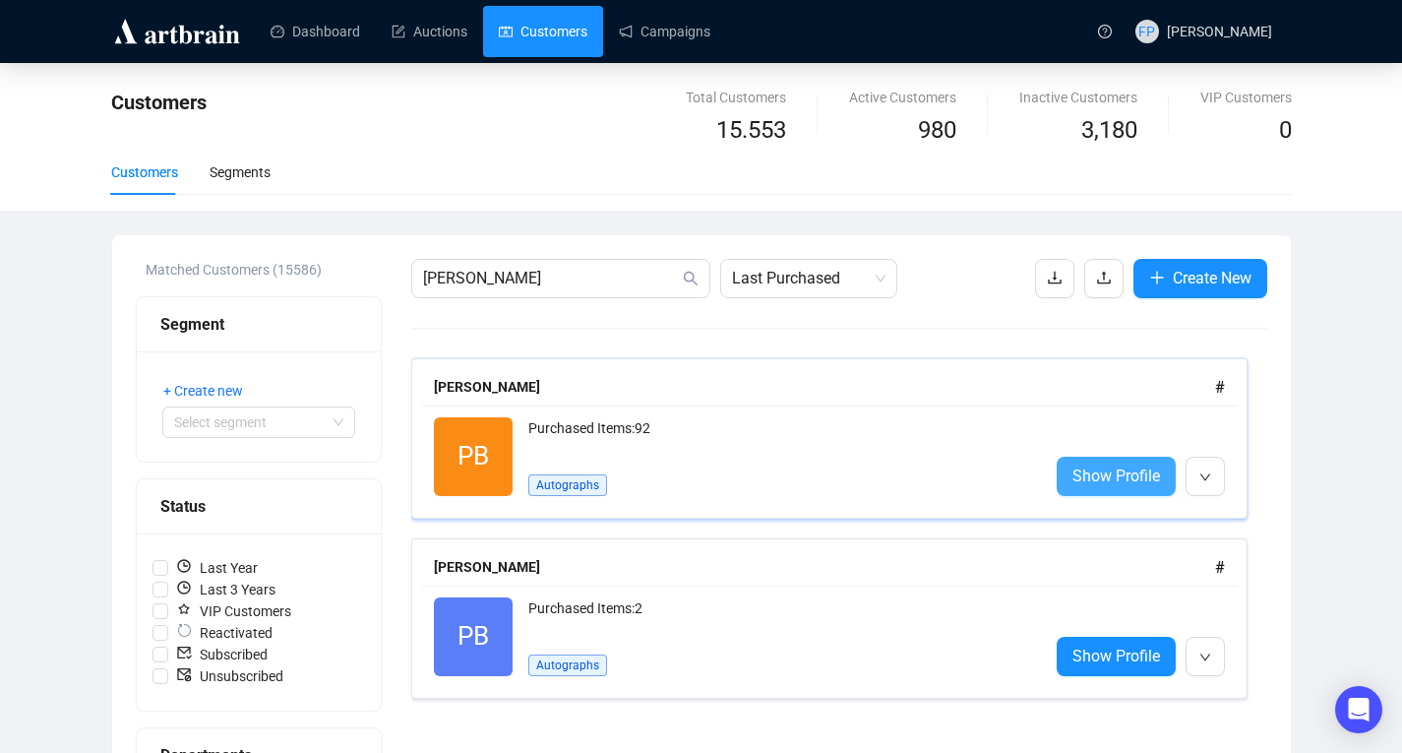
drag, startPoint x: 1113, startPoint y: 468, endPoint x: 1145, endPoint y: 463, distance: 33.0
drag, startPoint x: 1145, startPoint y: 463, endPoint x: 1157, endPoint y: 473, distance: 16.0
click at [1157, 473] on span "Show Profile" at bounding box center [1117, 476] width 88 height 25
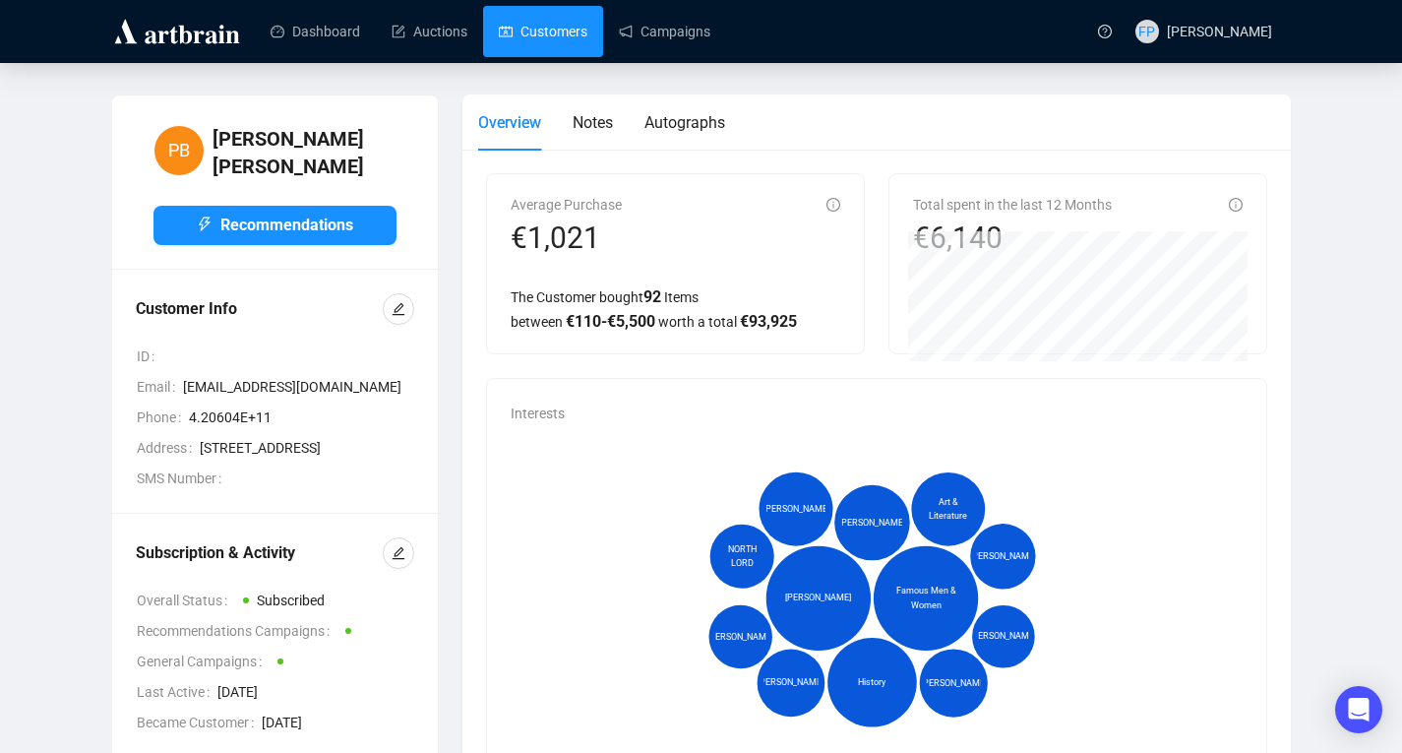
click at [546, 32] on link "Customers" at bounding box center [543, 31] width 89 height 51
